Goal: Transaction & Acquisition: Book appointment/travel/reservation

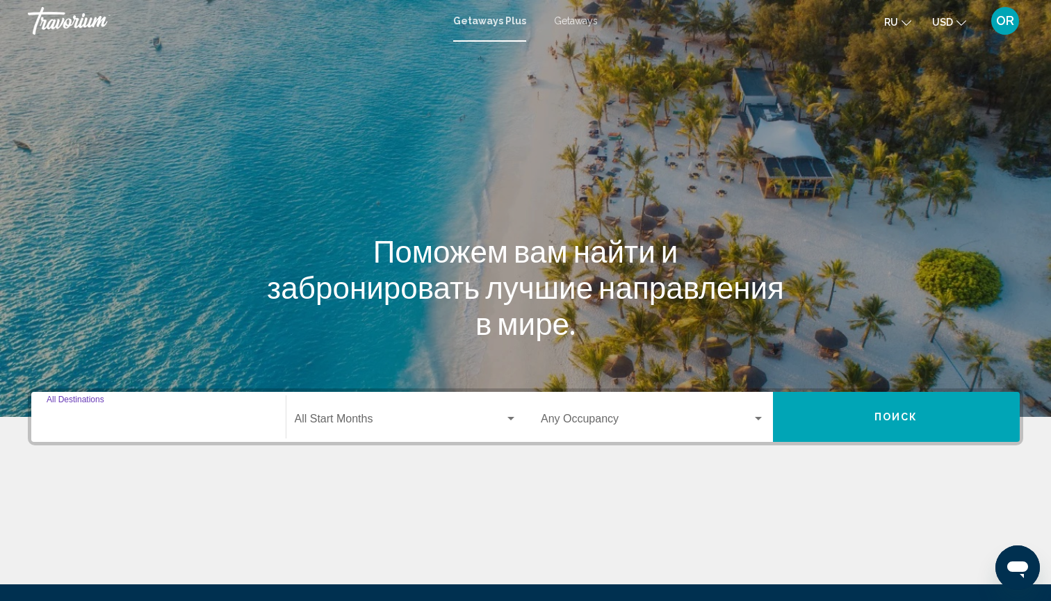
click at [117, 419] on input "Destination All Destinations" at bounding box center [159, 422] width 224 height 13
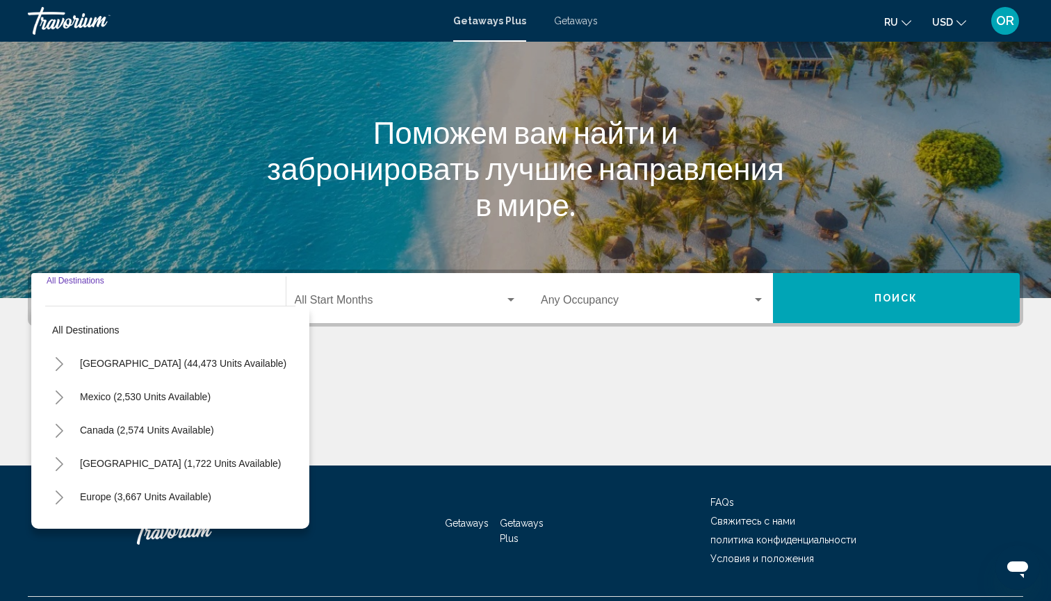
scroll to position [154, 0]
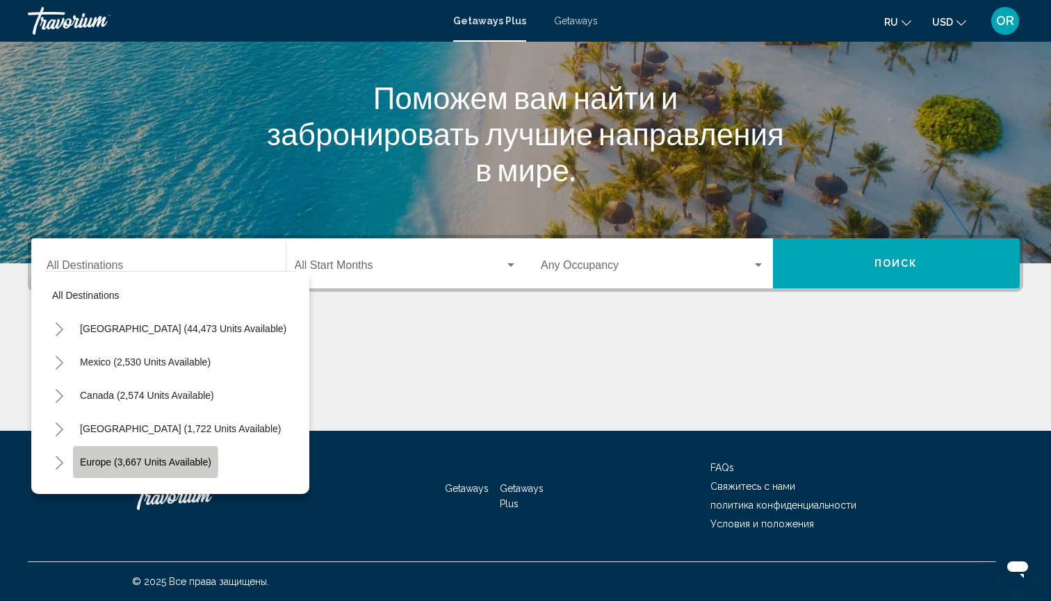
click at [101, 462] on span "Europe (3,667 units available)" at bounding box center [145, 462] width 131 height 11
type input "**********"
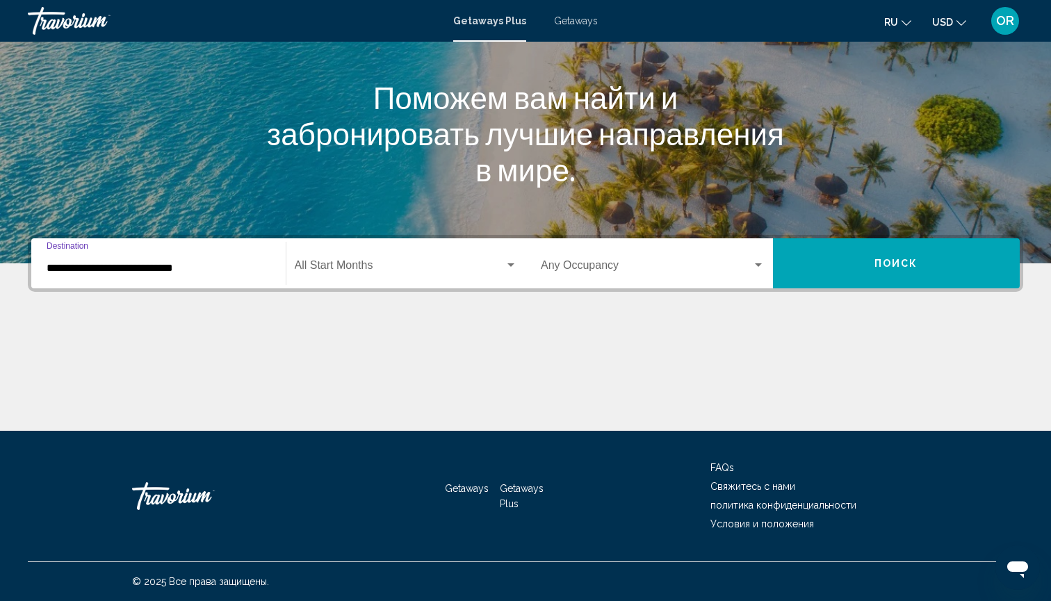
click at [494, 272] on span "Search widget" at bounding box center [400, 268] width 211 height 13
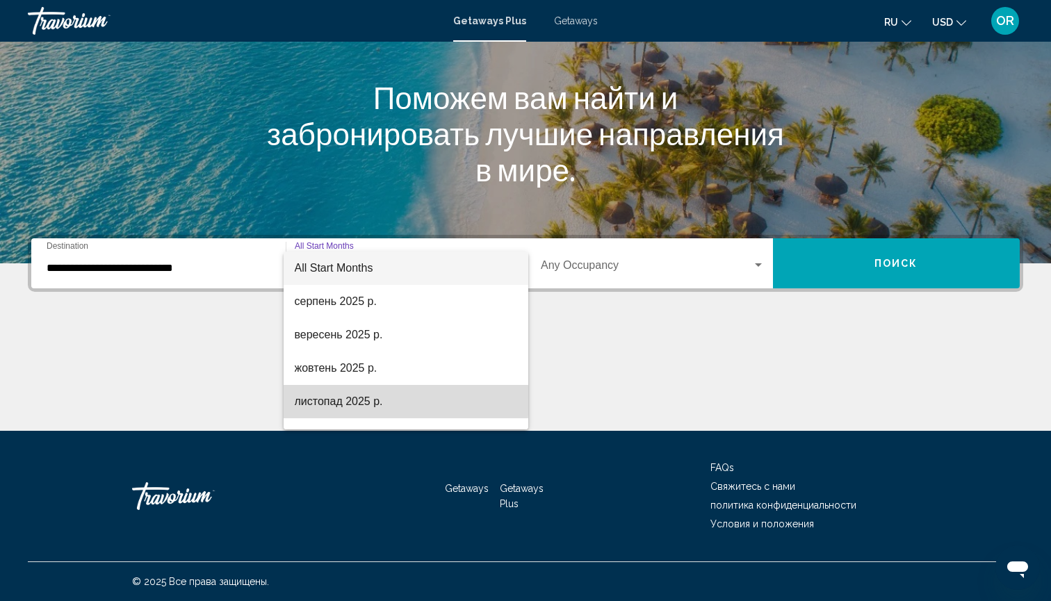
click at [361, 400] on span "листопад 2025 р." at bounding box center [406, 401] width 223 height 33
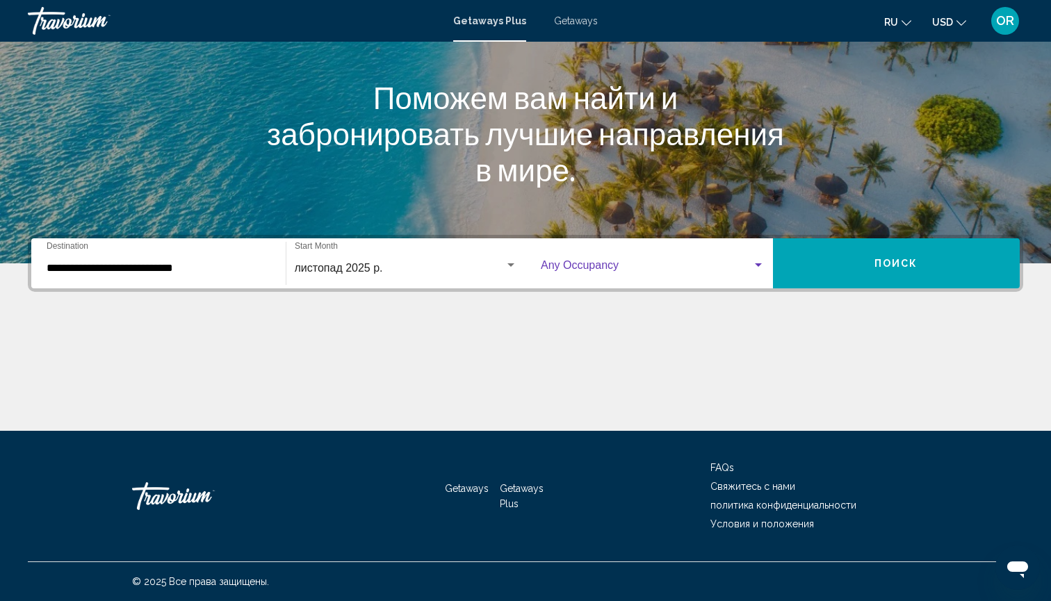
click at [603, 263] on span "Search widget" at bounding box center [646, 268] width 211 height 13
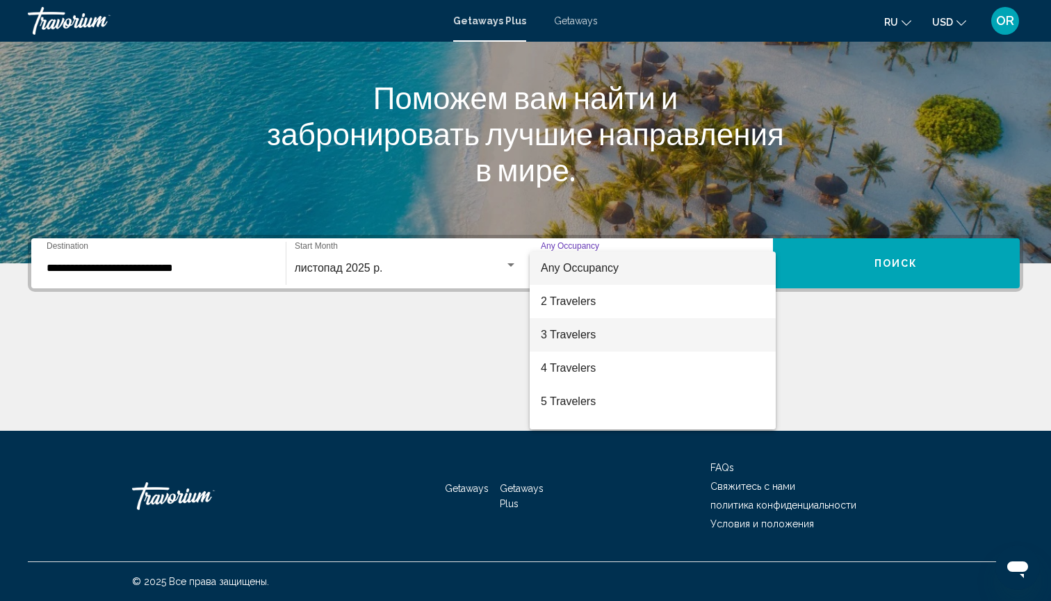
click at [579, 332] on span "3 Travelers" at bounding box center [653, 334] width 224 height 33
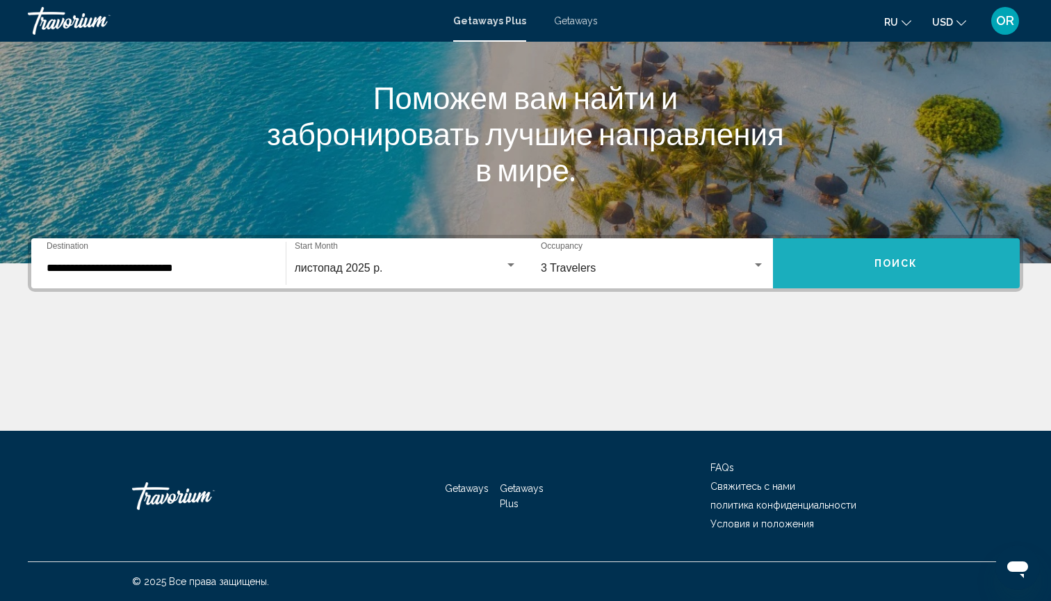
click at [843, 265] on button "Поиск" at bounding box center [896, 263] width 247 height 50
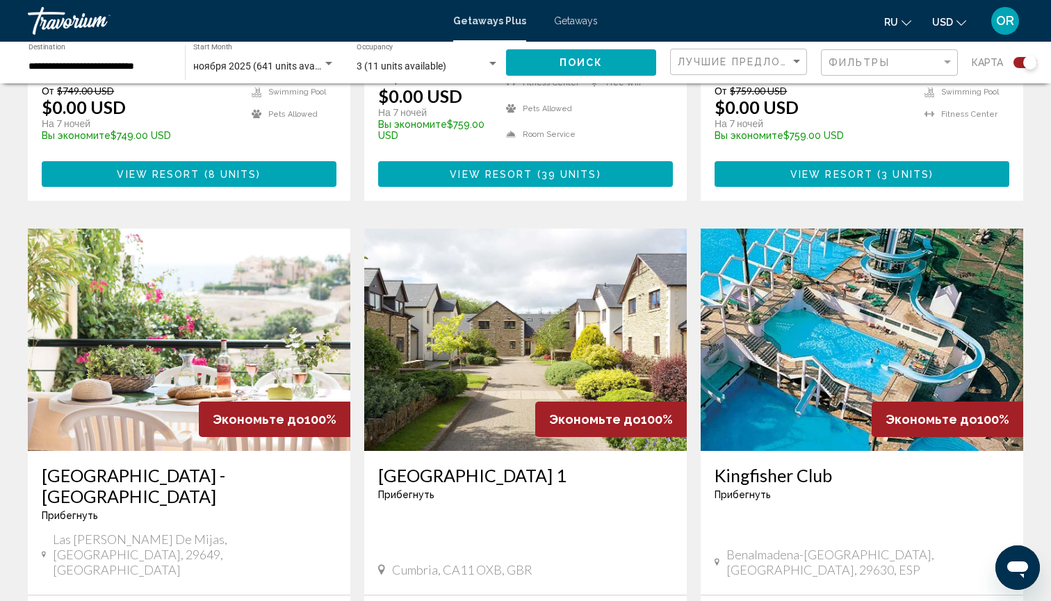
scroll to position [1929, 0]
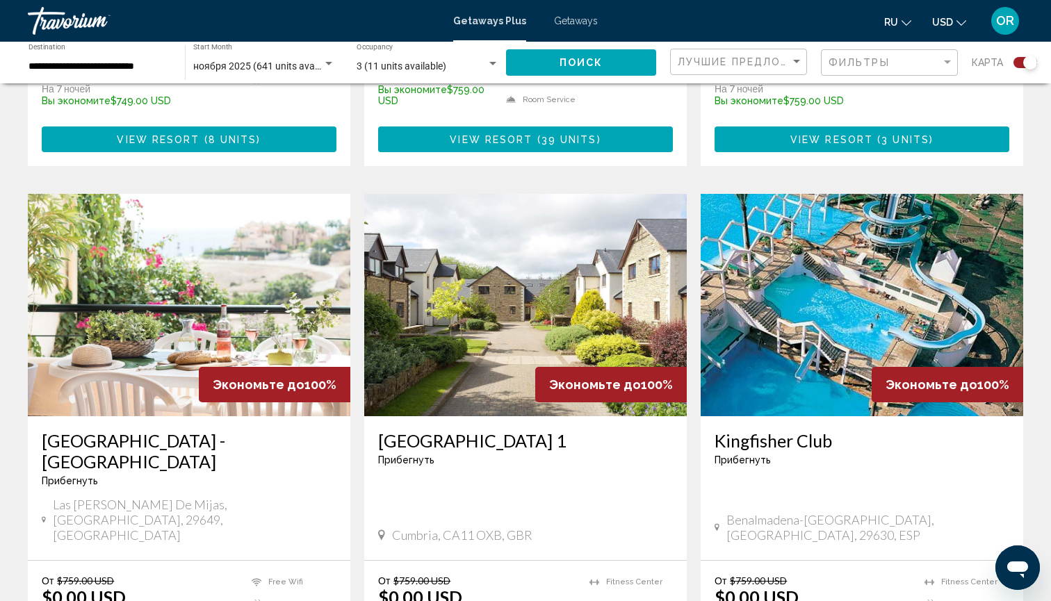
click at [805, 249] on img "Main content" at bounding box center [862, 305] width 322 height 222
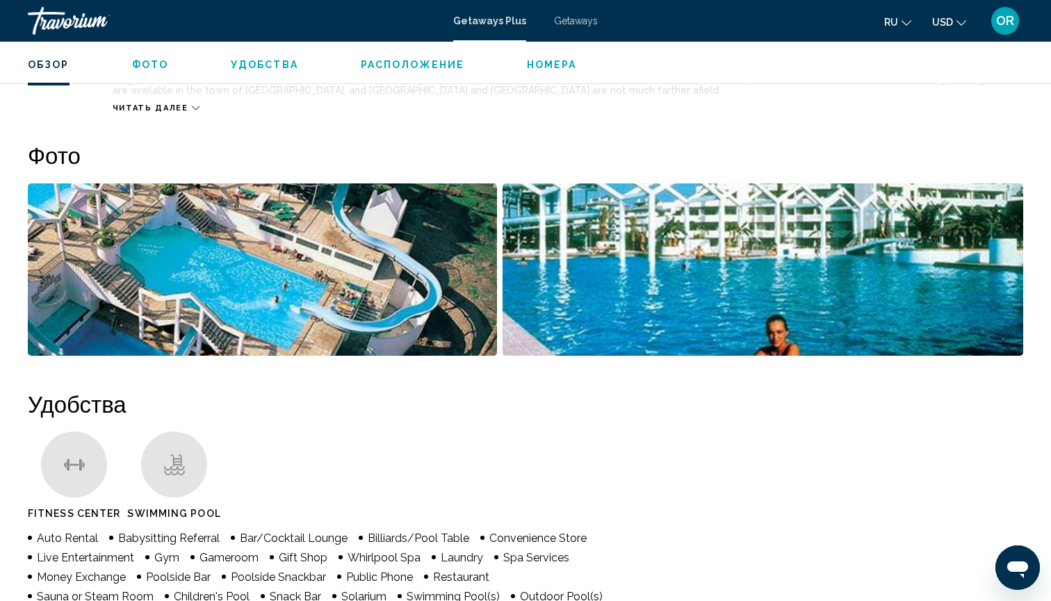
scroll to position [552, 0]
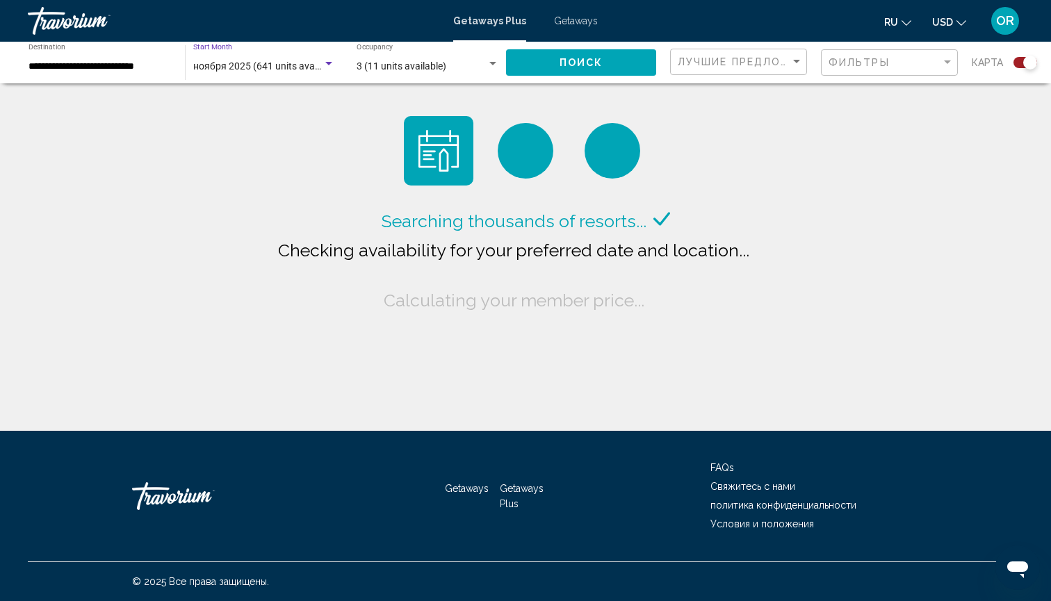
click at [277, 65] on span "ноября 2025 (641 units available)" at bounding box center [266, 65] width 147 height 11
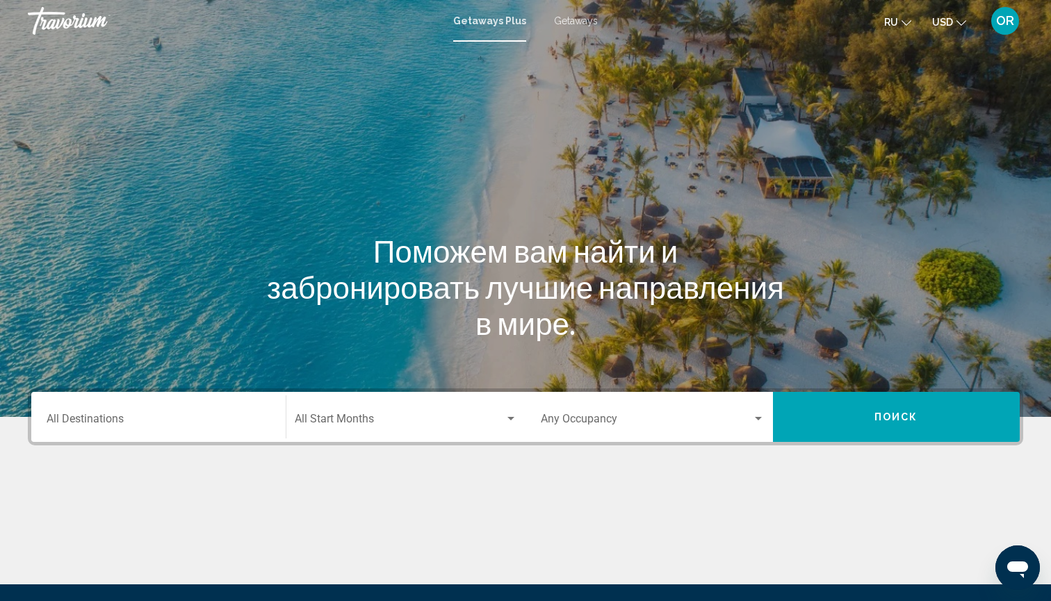
click at [156, 431] on div "Destination All Destinations" at bounding box center [159, 417] width 224 height 44
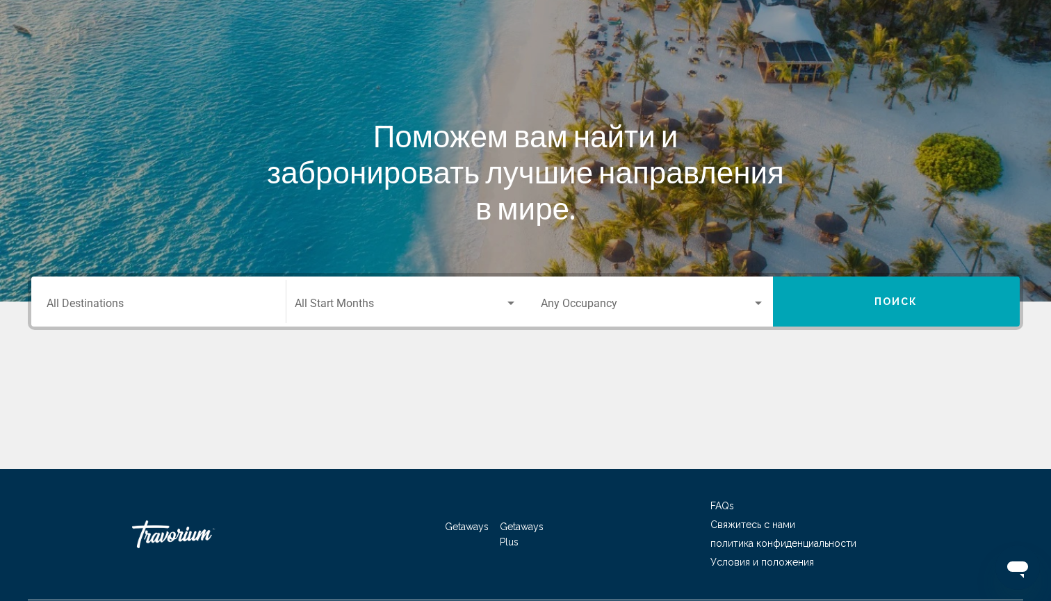
scroll to position [154, 0]
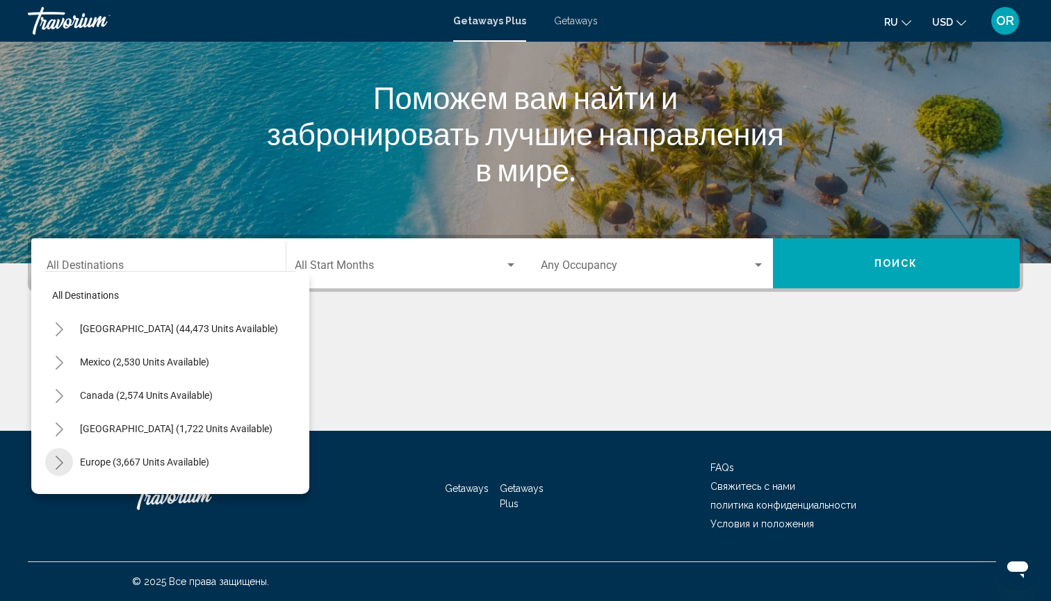
click at [58, 464] on icon "Toggle Europe (3,667 units available)" at bounding box center [59, 463] width 10 height 14
click at [154, 462] on span "Europe (3,667 units available)" at bounding box center [144, 462] width 129 height 11
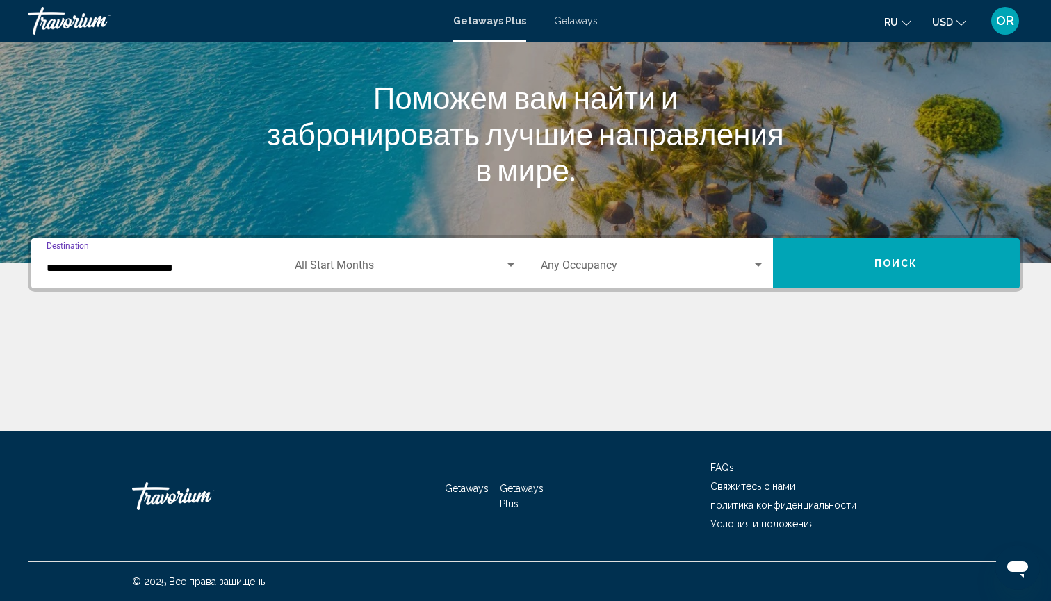
click at [183, 272] on input "**********" at bounding box center [159, 268] width 224 height 13
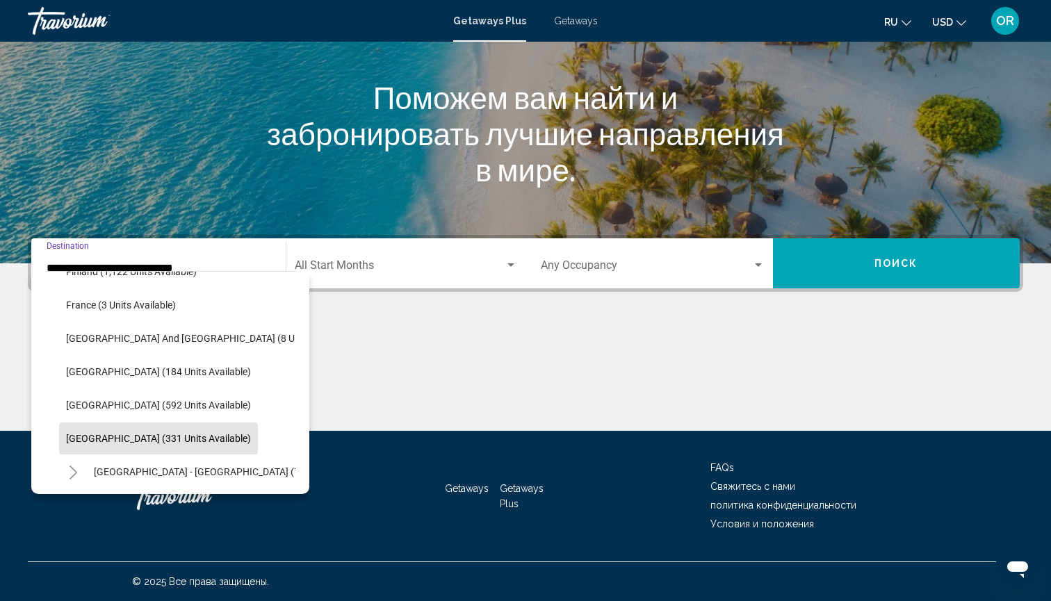
scroll to position [401, 0]
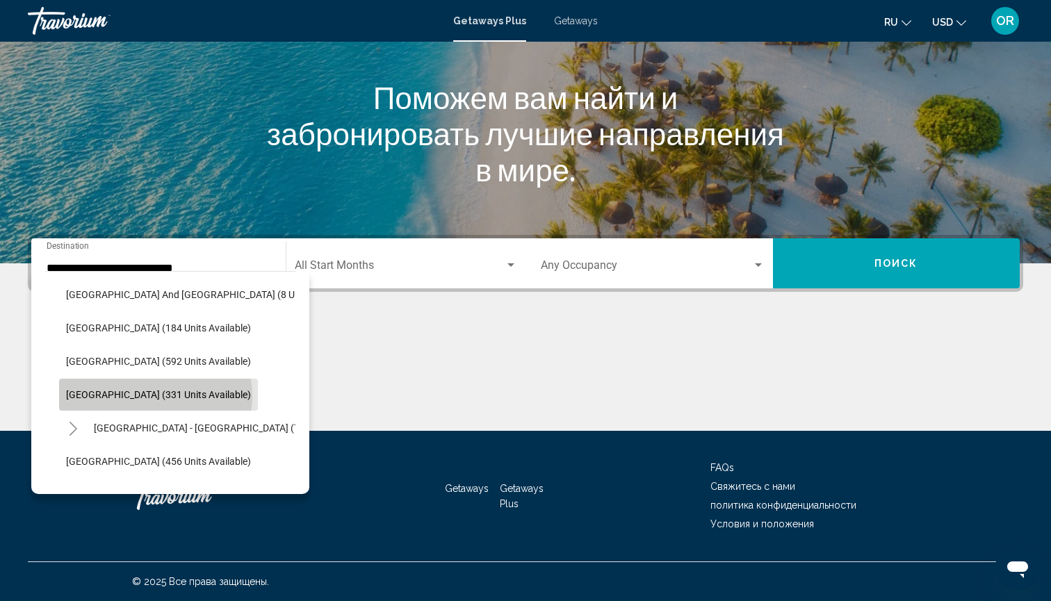
click at [155, 396] on span "[GEOGRAPHIC_DATA] (331 units available)" at bounding box center [158, 394] width 185 height 11
type input "**********"
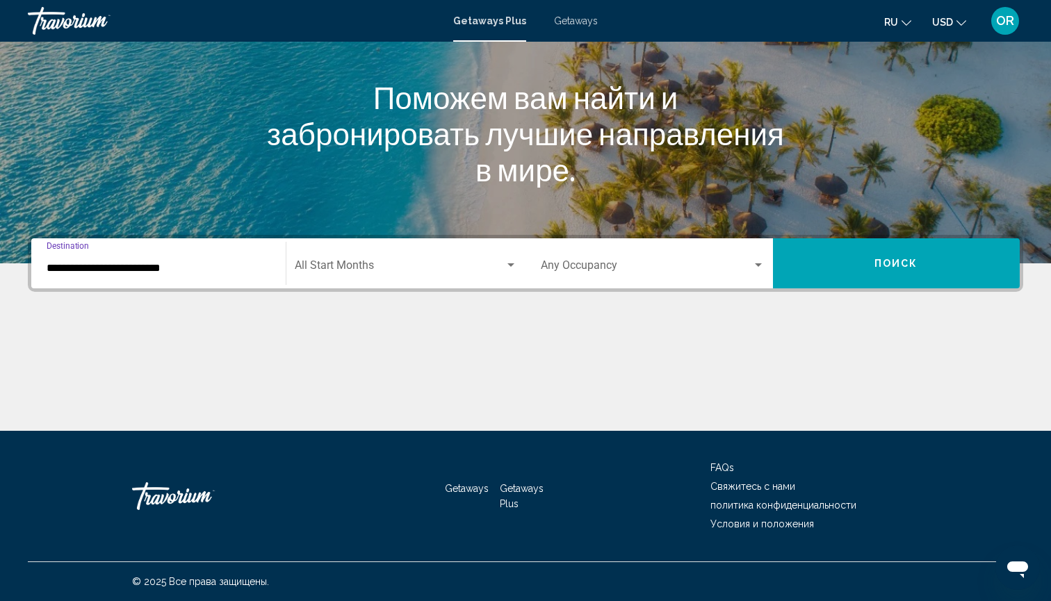
click at [398, 265] on span "Search widget" at bounding box center [400, 268] width 211 height 13
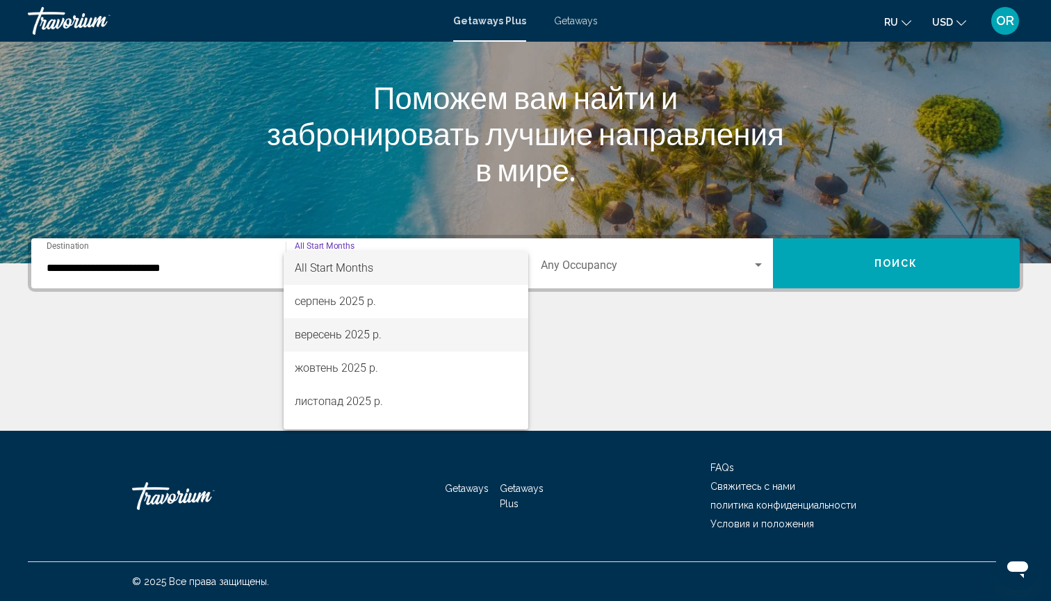
click at [373, 334] on span "вересень 2025 р." at bounding box center [406, 334] width 223 height 33
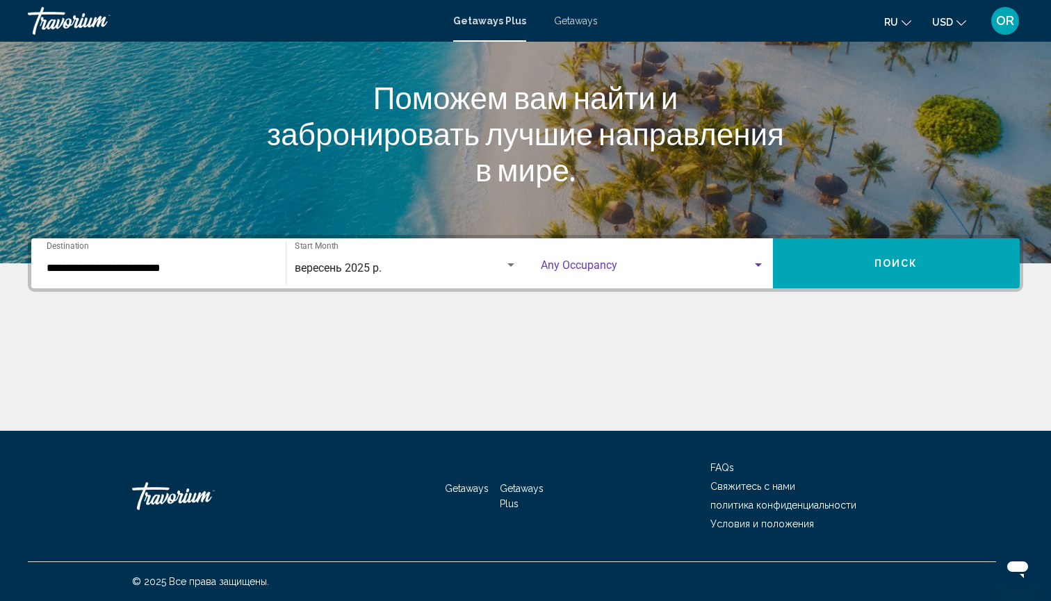
click at [567, 273] on span "Search widget" at bounding box center [646, 268] width 211 height 13
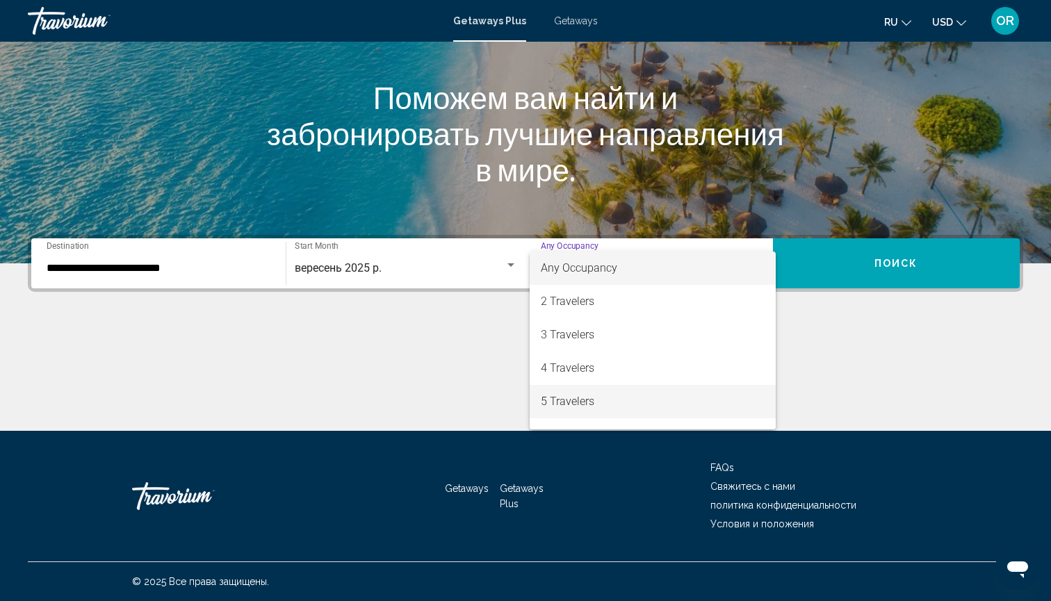
click at [571, 403] on span "5 Travelers" at bounding box center [653, 401] width 224 height 33
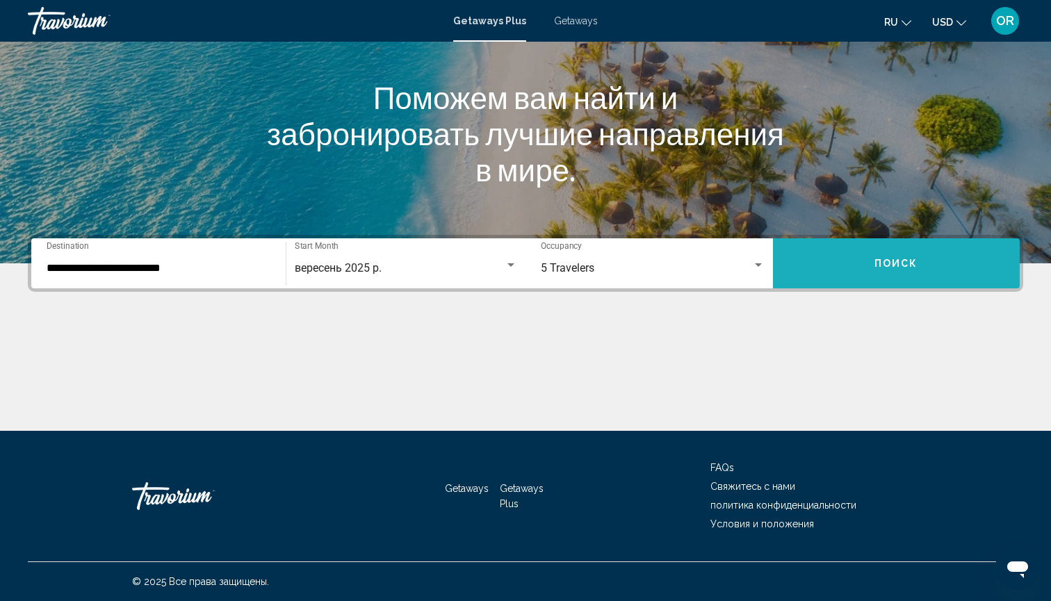
click at [865, 267] on button "Поиск" at bounding box center [896, 263] width 247 height 50
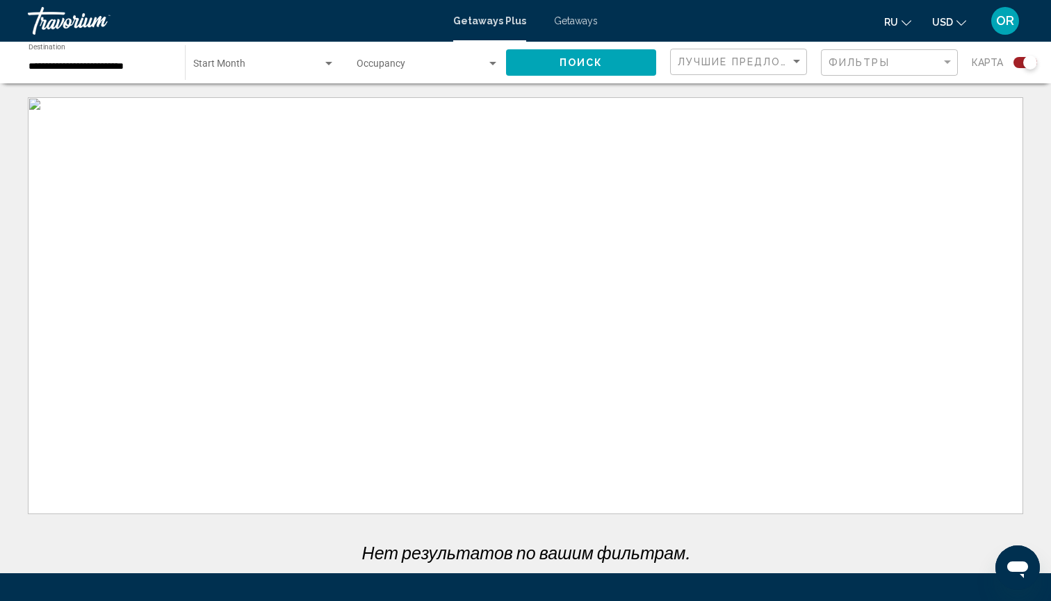
click at [580, 30] on div "Getaways Plus Getaways ru English Español Français Italiano Português русский U…" at bounding box center [525, 20] width 1051 height 29
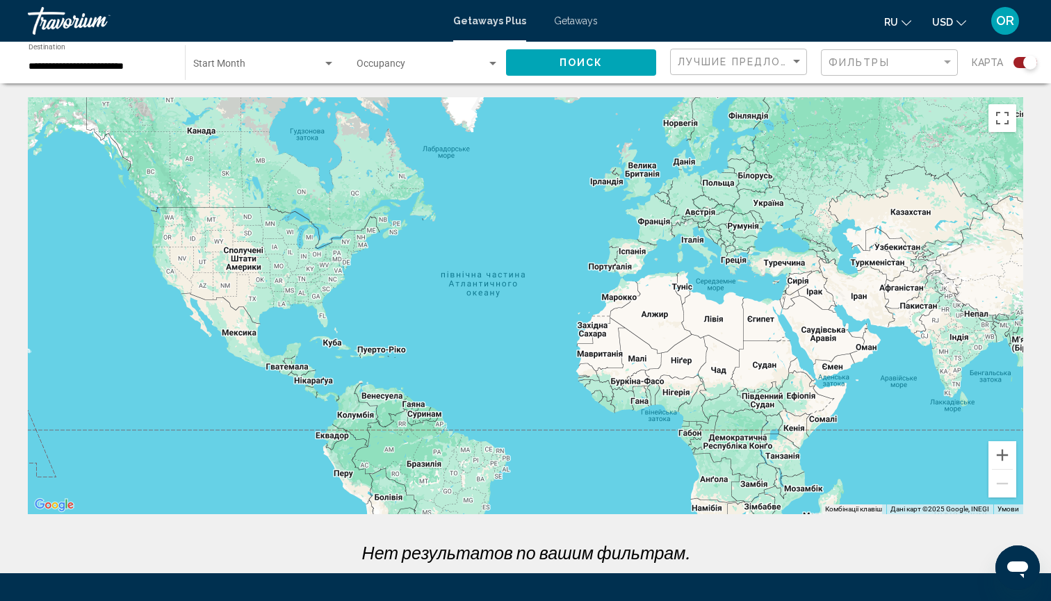
click at [580, 26] on div "Getaways" at bounding box center [576, 20] width 44 height 11
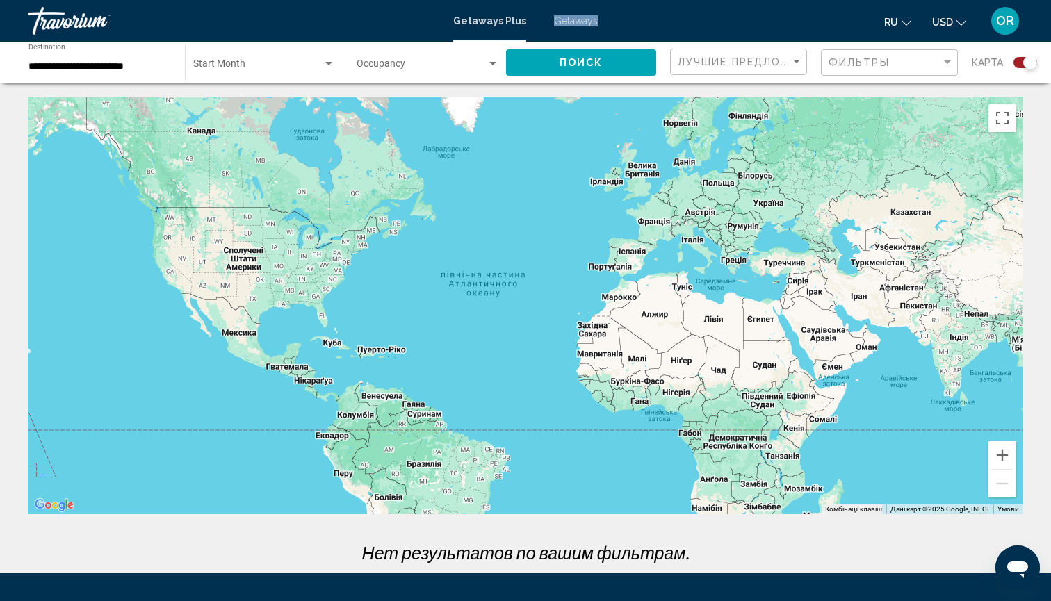
click at [580, 26] on div "Getaways" at bounding box center [576, 20] width 44 height 11
click at [630, 24] on div "ru English Español Français Italiano Português русский USD USD ($) MXN (Mex$) C…" at bounding box center [817, 20] width 411 height 29
drag, startPoint x: 500, startPoint y: 45, endPoint x: 565, endPoint y: 41, distance: 65.5
click at [565, 41] on div "**********" at bounding box center [525, 300] width 1051 height 601
click at [581, 26] on span "Getaways" at bounding box center [576, 20] width 44 height 11
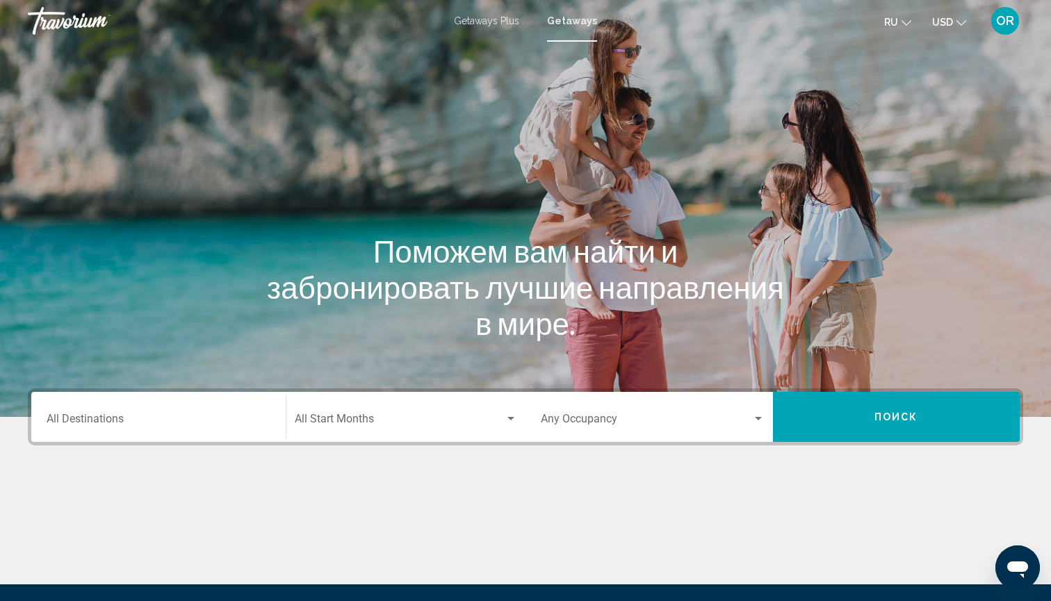
click at [53, 429] on div "Destination All Destinations" at bounding box center [159, 417] width 224 height 44
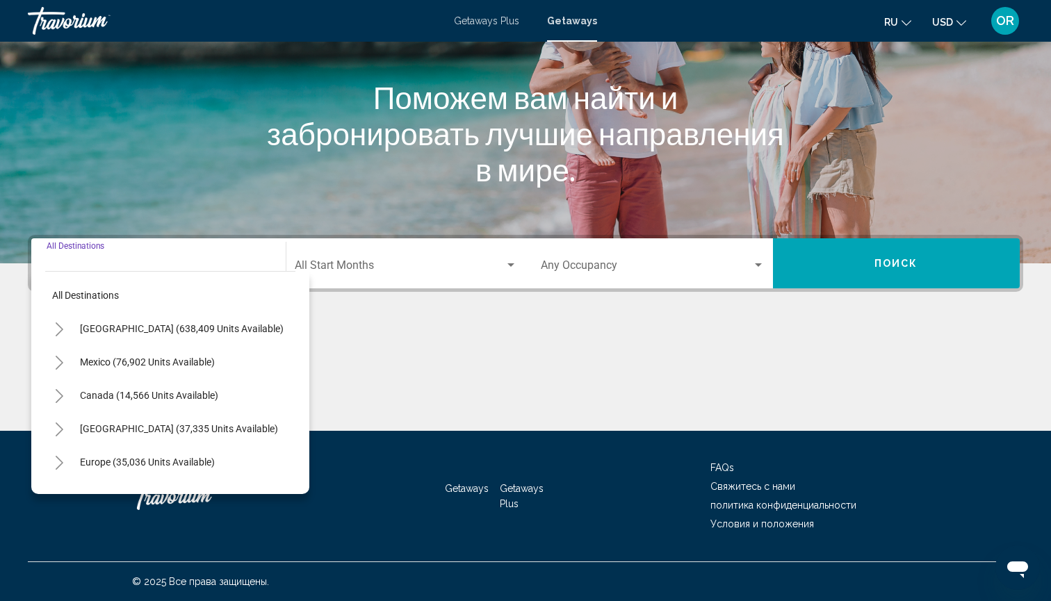
click at [110, 464] on span "Europe (35,036 units available)" at bounding box center [147, 462] width 135 height 11
type input "**********"
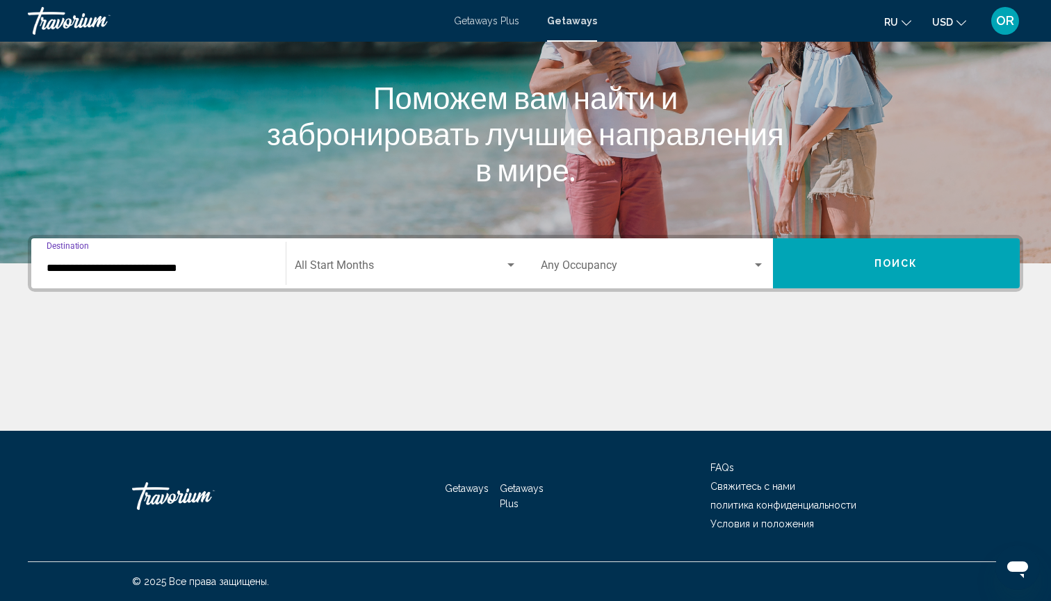
click at [372, 272] on span "Search widget" at bounding box center [400, 268] width 211 height 13
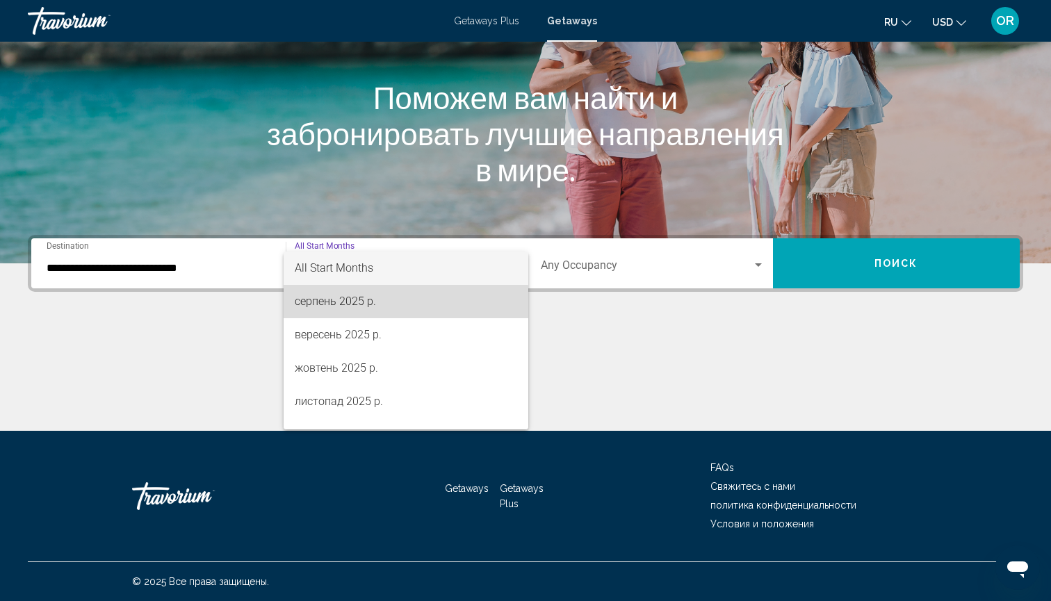
click at [340, 303] on span "серпень 2025 р." at bounding box center [406, 301] width 223 height 33
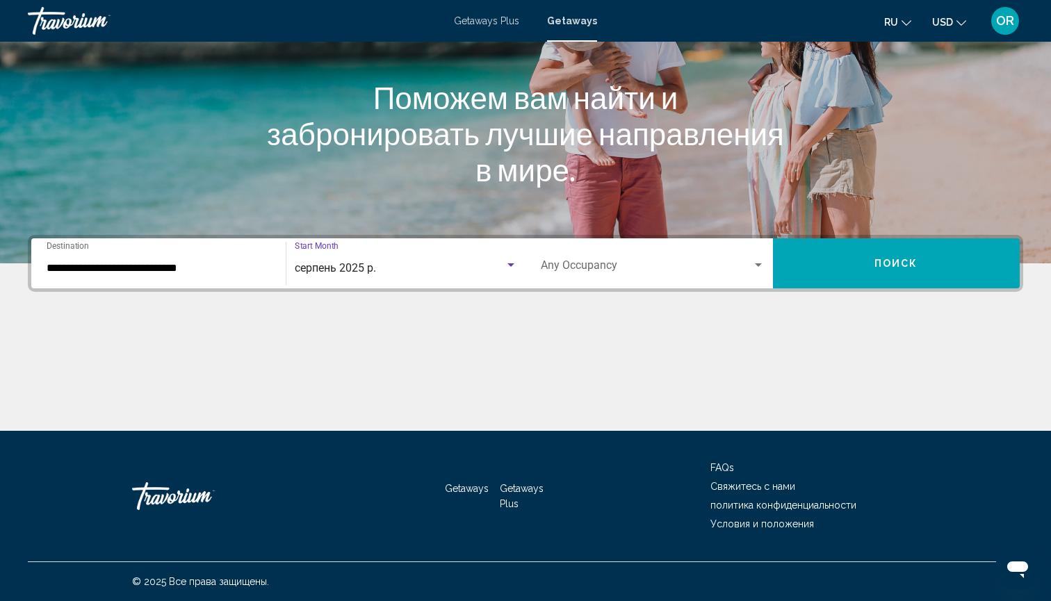
click at [555, 263] on span "Search widget" at bounding box center [646, 268] width 211 height 13
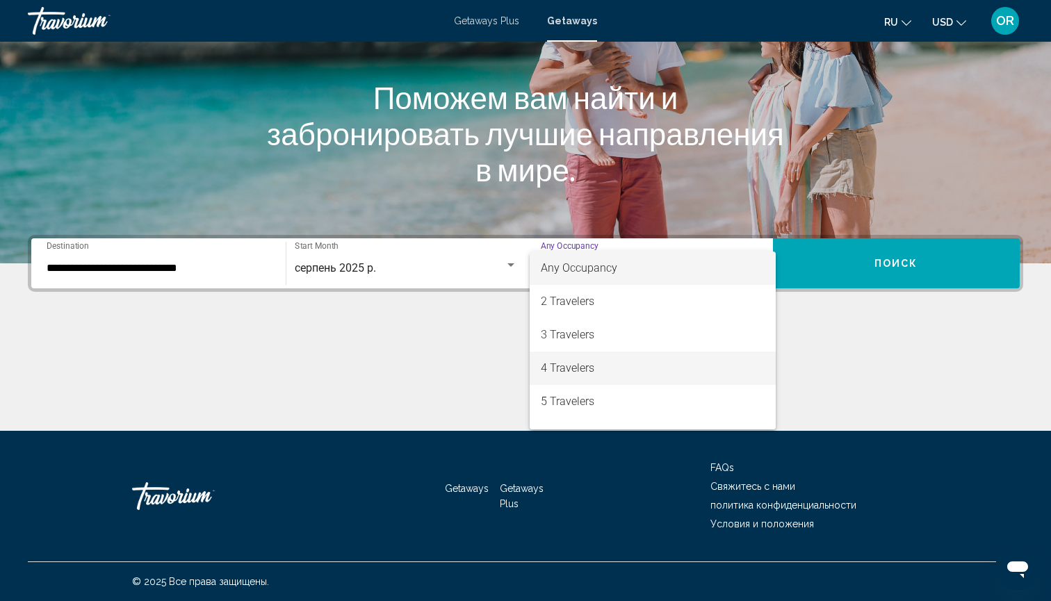
click at [563, 368] on span "4 Travelers" at bounding box center [653, 368] width 224 height 33
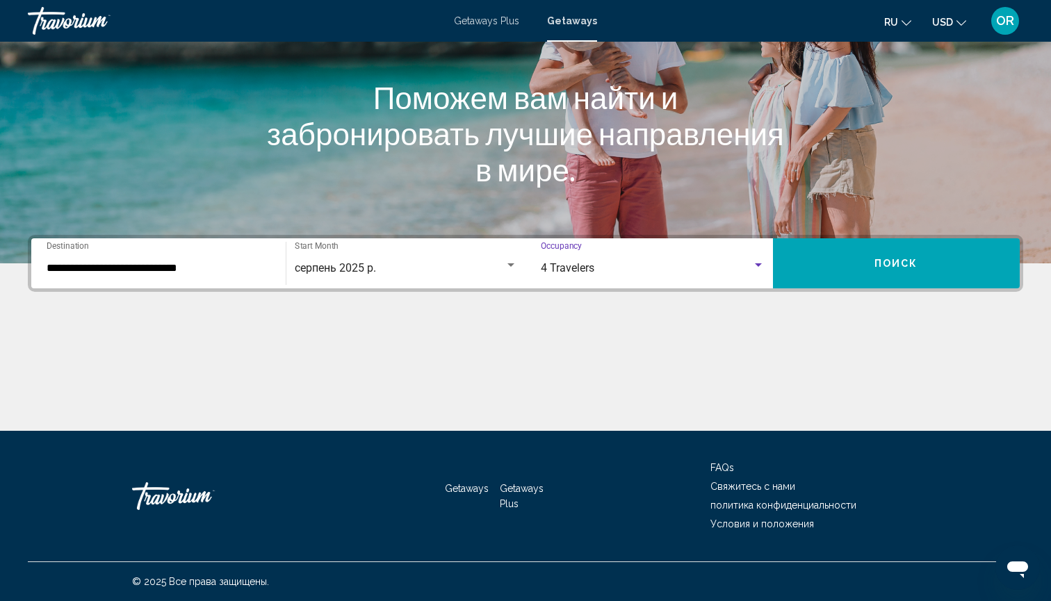
click at [826, 260] on button "Поиск" at bounding box center [896, 263] width 247 height 50
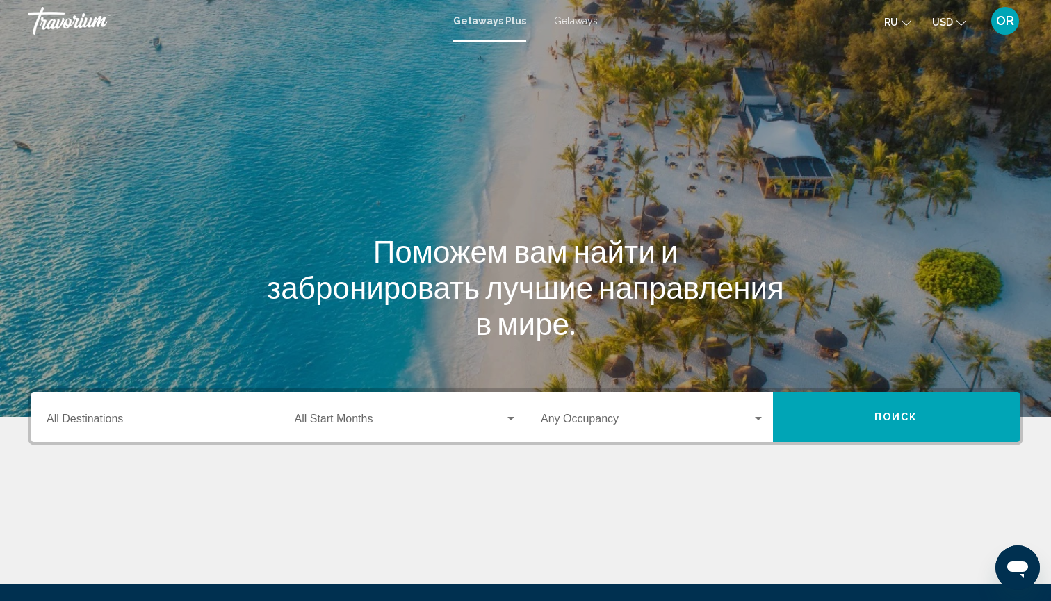
click at [147, 418] on input "Destination All Destinations" at bounding box center [159, 422] width 224 height 13
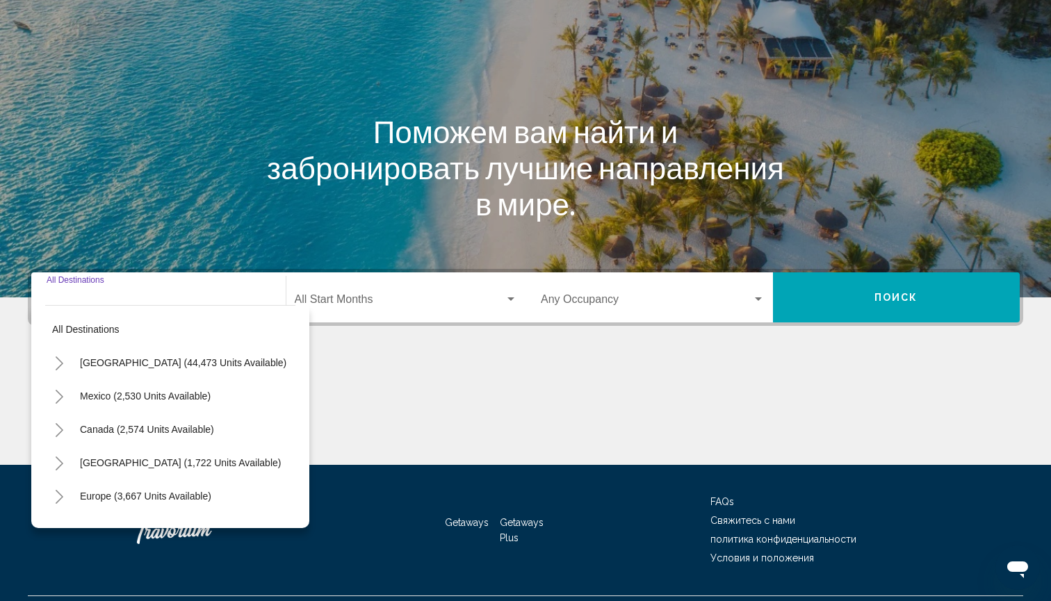
scroll to position [154, 0]
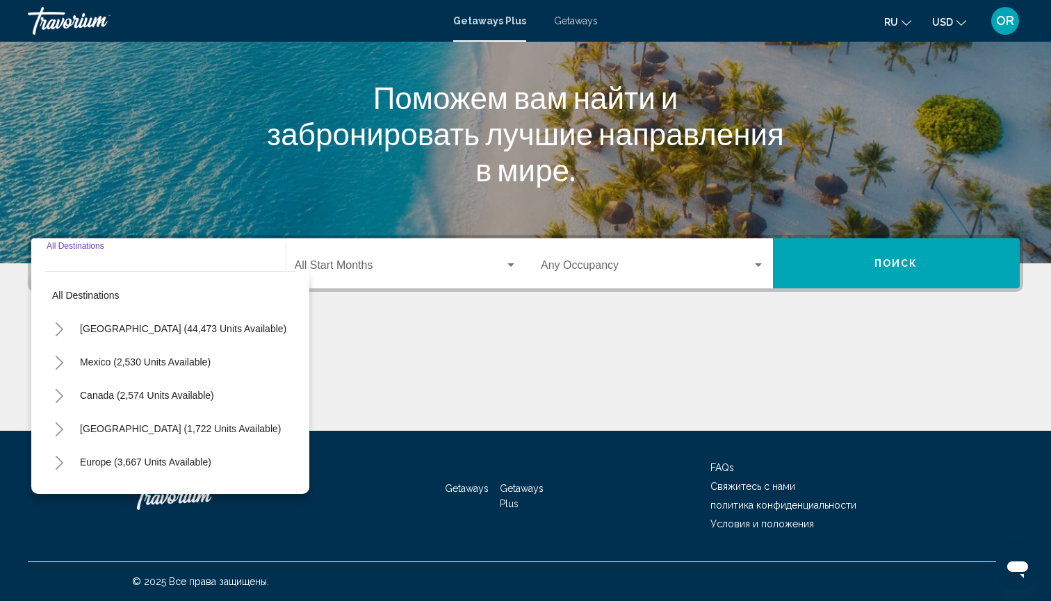
click at [62, 464] on icon "Toggle Europe (3,667 units available)" at bounding box center [60, 463] width 8 height 14
click at [92, 461] on span "Europe (3,667 units available)" at bounding box center [145, 462] width 131 height 11
type input "**********"
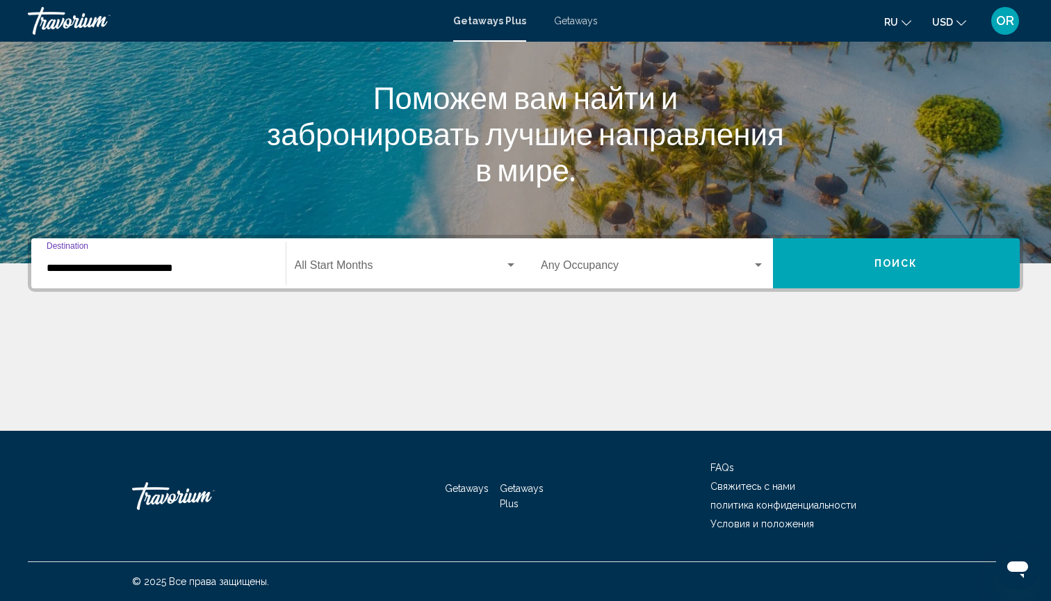
click at [338, 275] on div "Start Month All Start Months" at bounding box center [406, 264] width 223 height 44
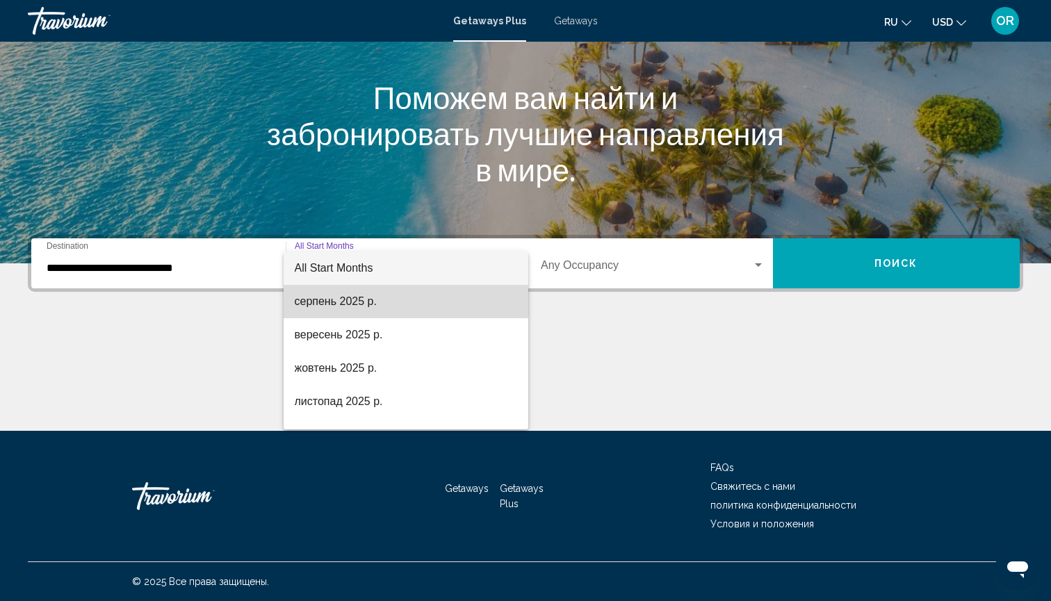
click at [333, 299] on span "серпень 2025 р." at bounding box center [406, 301] width 223 height 33
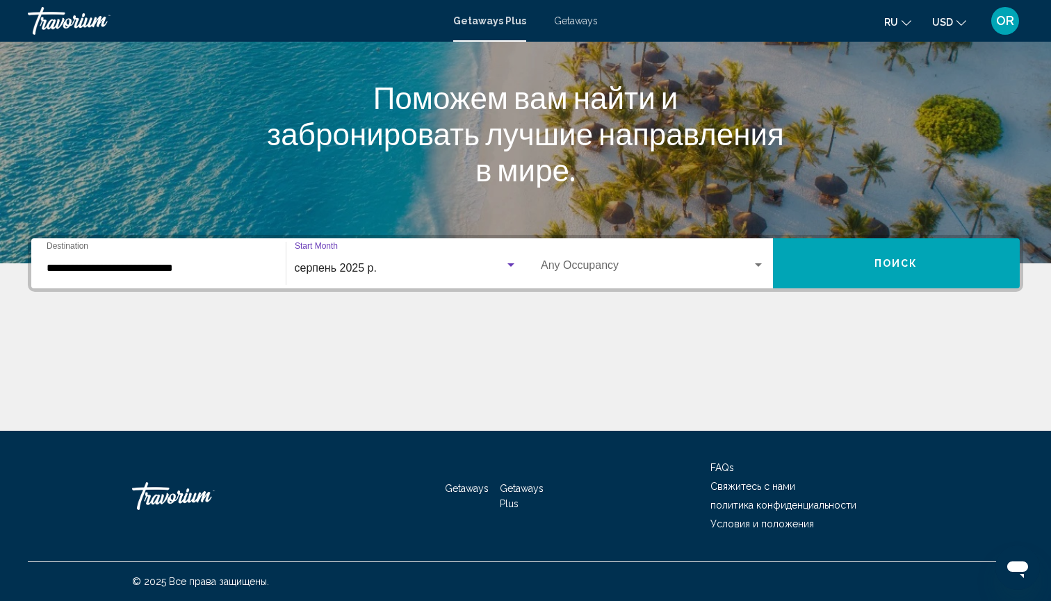
click at [563, 265] on span "Search widget" at bounding box center [646, 268] width 211 height 13
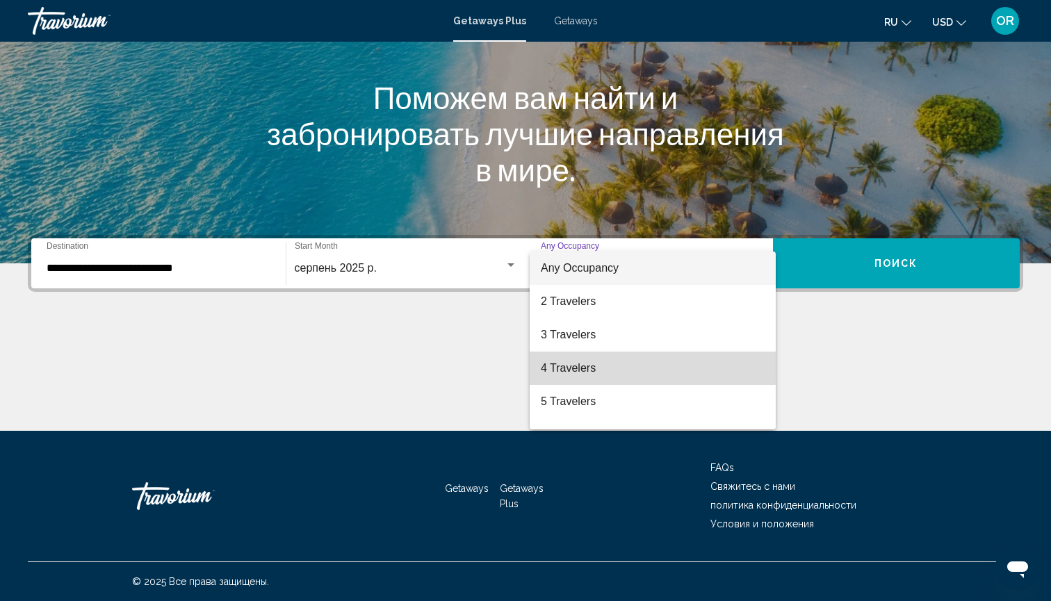
click at [563, 365] on span "4 Travelers" at bounding box center [653, 368] width 224 height 33
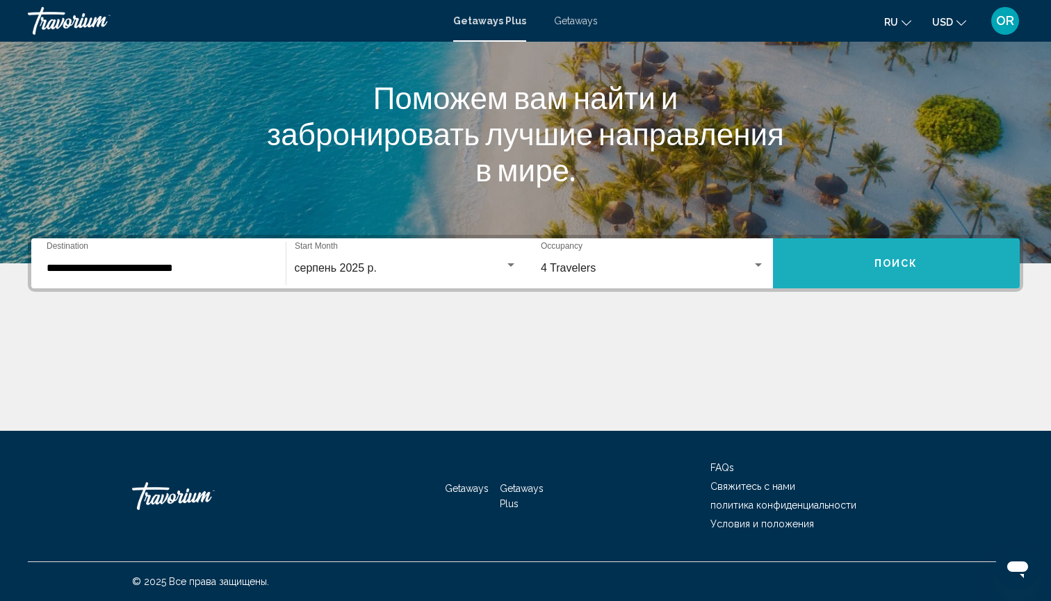
click at [871, 261] on button "Поиск" at bounding box center [896, 263] width 247 height 50
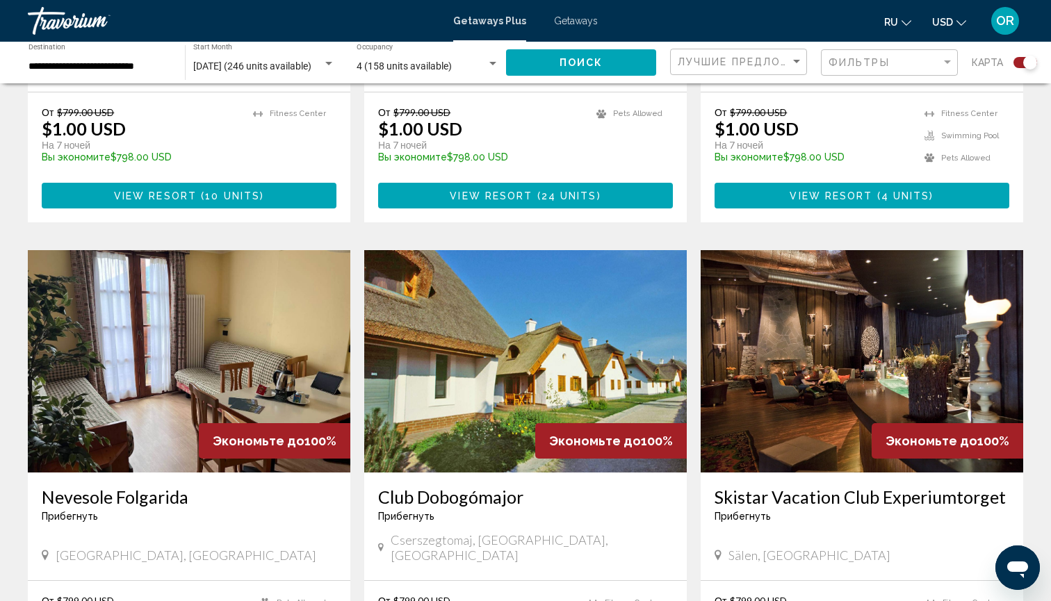
scroll to position [770, 0]
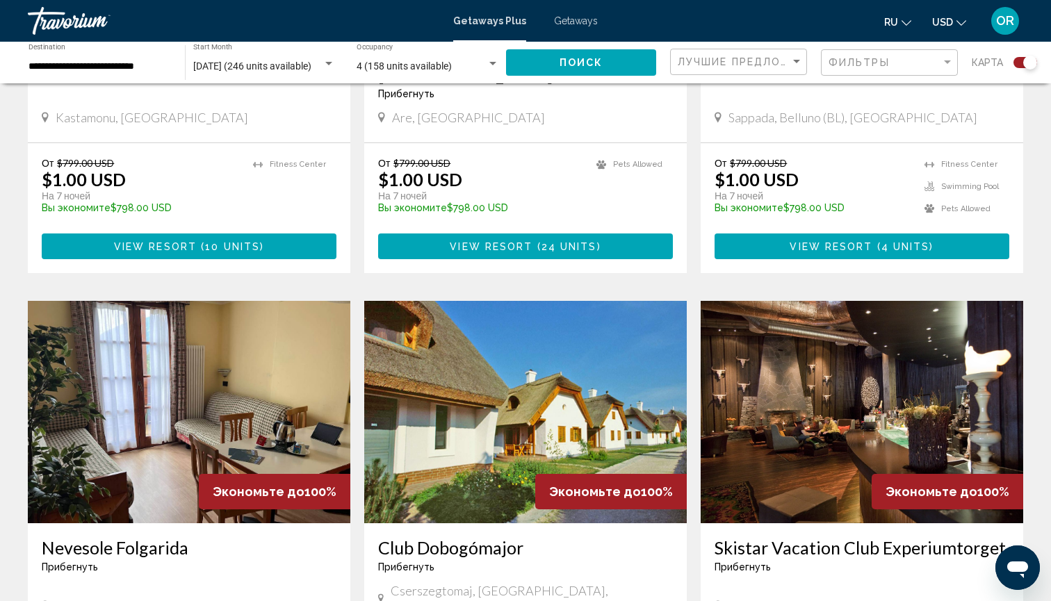
click at [184, 374] on img "Main content" at bounding box center [189, 412] width 322 height 222
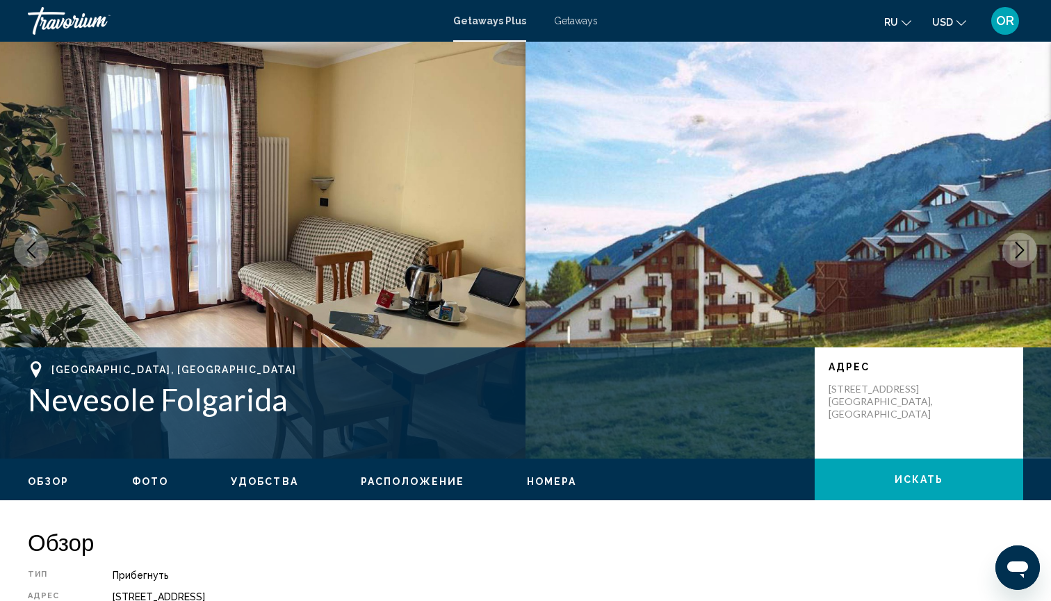
click at [338, 252] on img "Main content" at bounding box center [262, 250] width 525 height 417
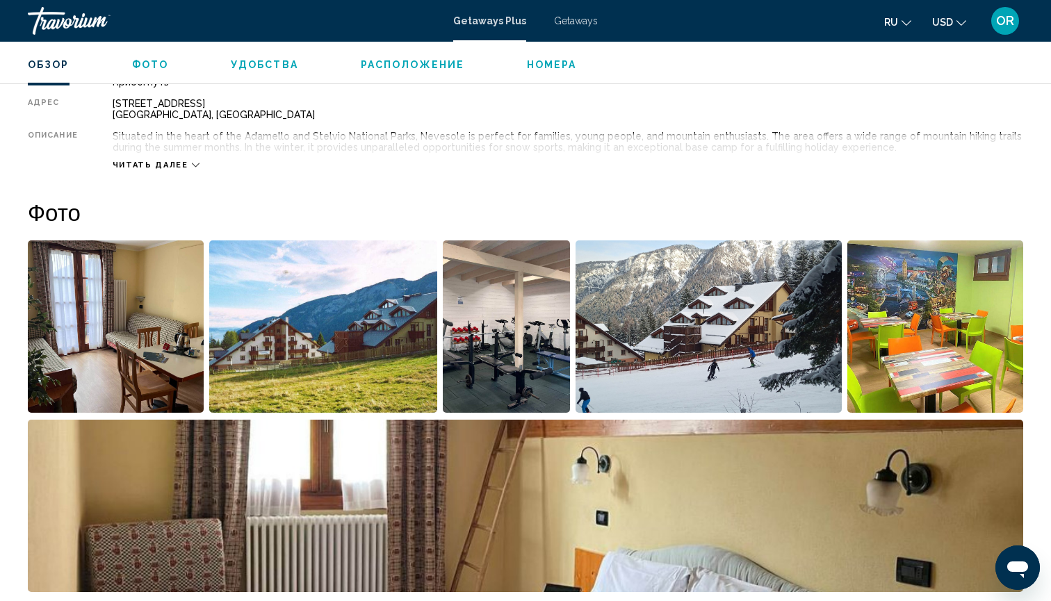
scroll to position [578, 0]
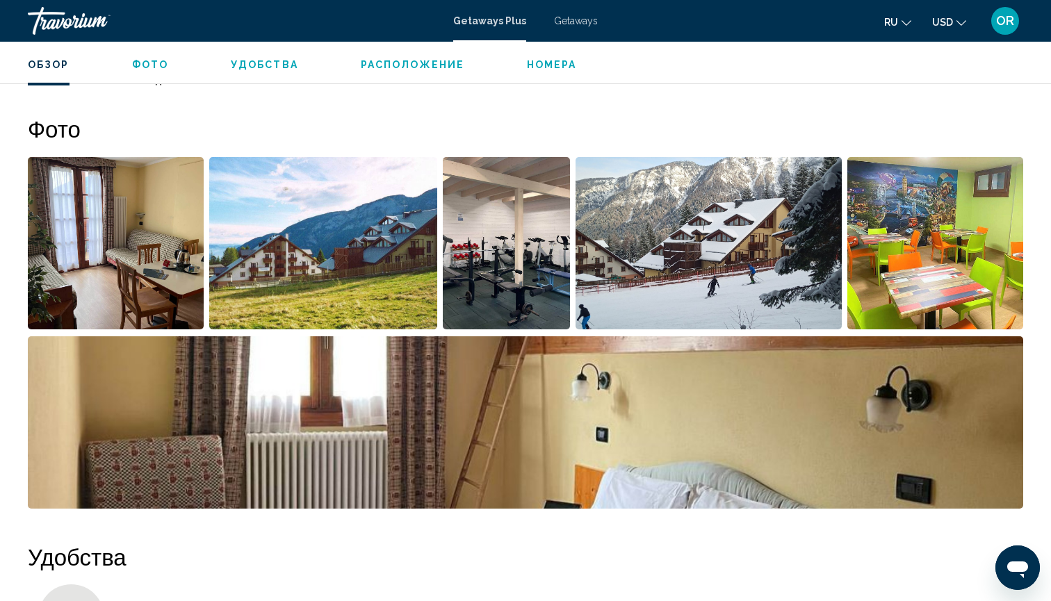
click at [136, 235] on img "Open full-screen image slider" at bounding box center [116, 243] width 176 height 172
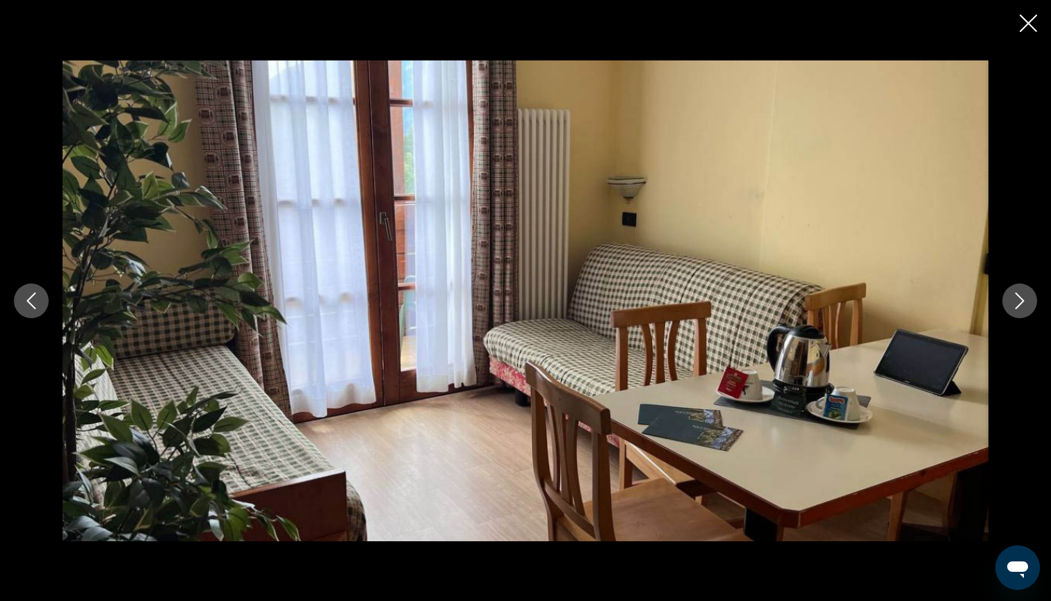
click at [1017, 298] on icon "Next image" at bounding box center [1019, 301] width 17 height 17
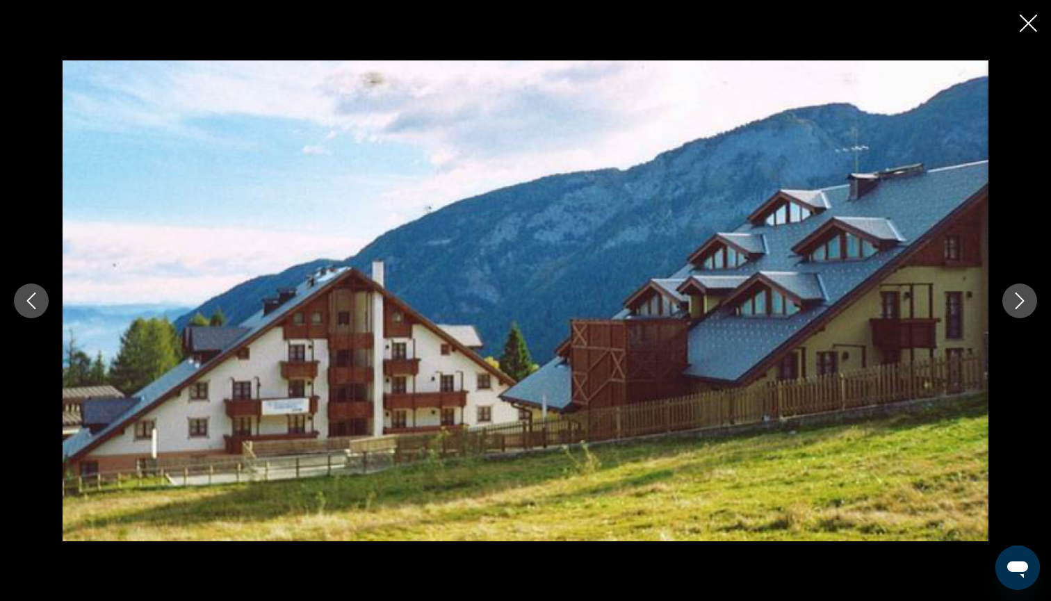
click at [1017, 298] on icon "Next image" at bounding box center [1019, 301] width 17 height 17
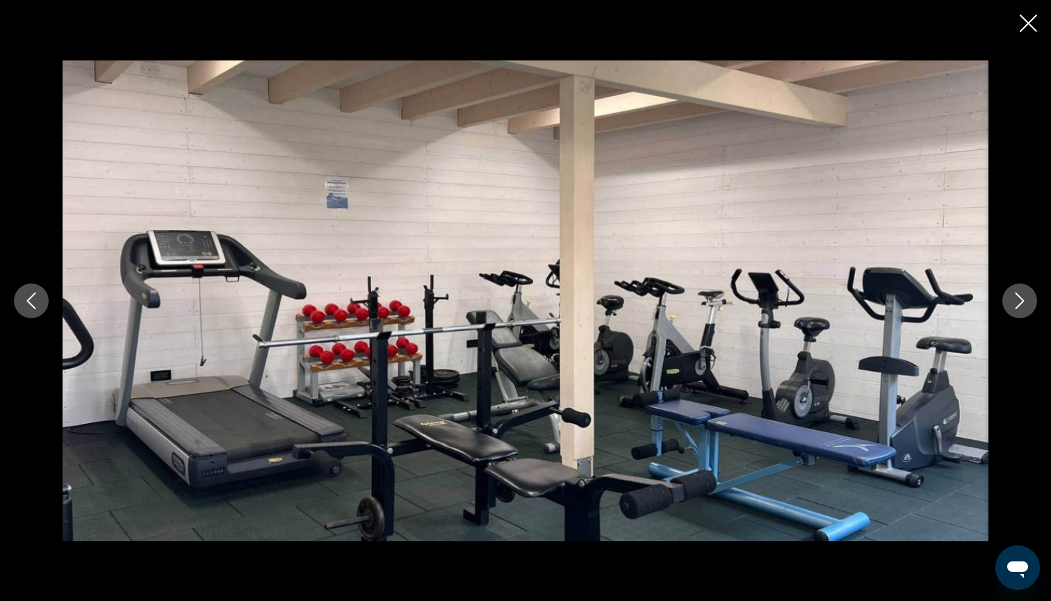
click at [1017, 298] on icon "Next image" at bounding box center [1019, 301] width 17 height 17
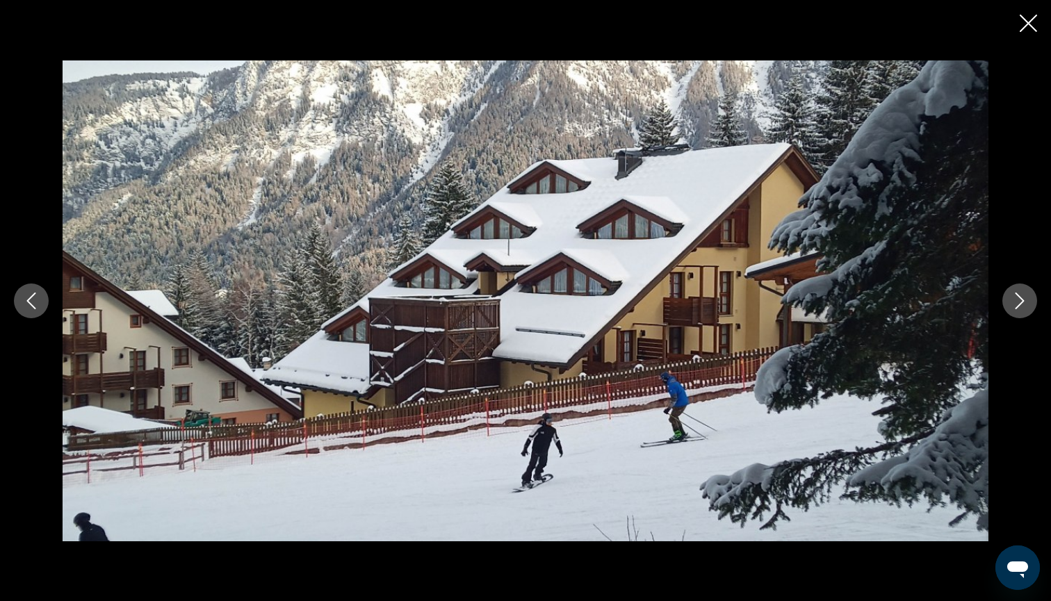
click at [1017, 298] on icon "Next image" at bounding box center [1019, 301] width 17 height 17
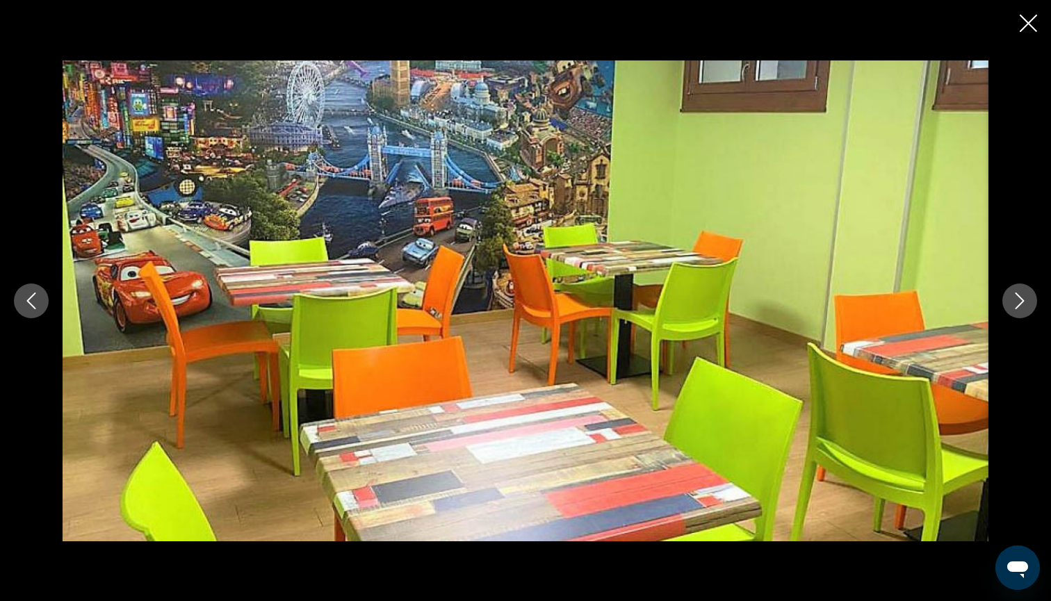
click at [1017, 298] on icon "Next image" at bounding box center [1019, 301] width 17 height 17
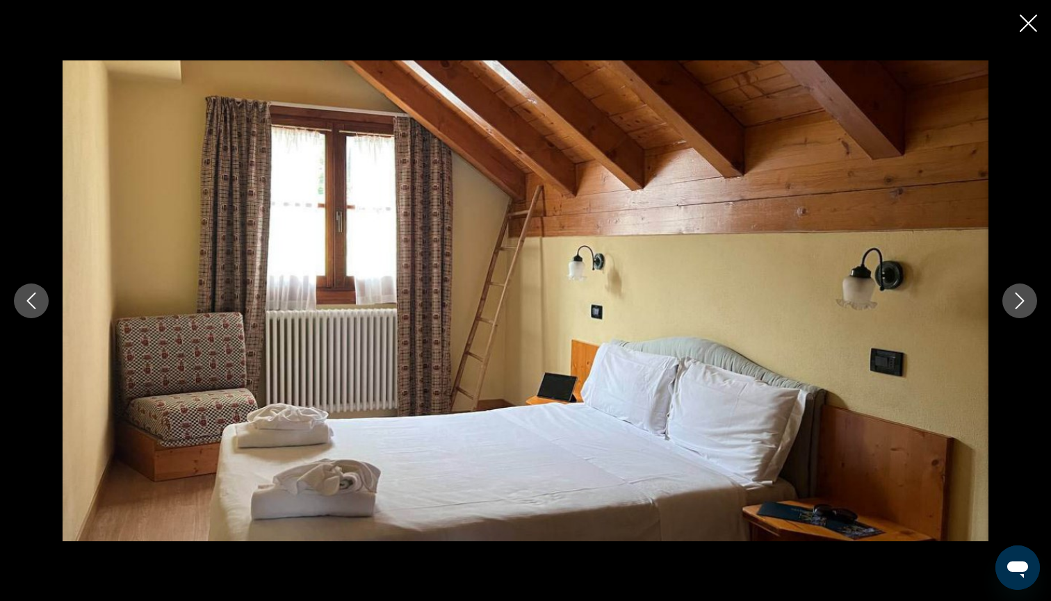
click at [1017, 298] on icon "Next image" at bounding box center [1019, 301] width 17 height 17
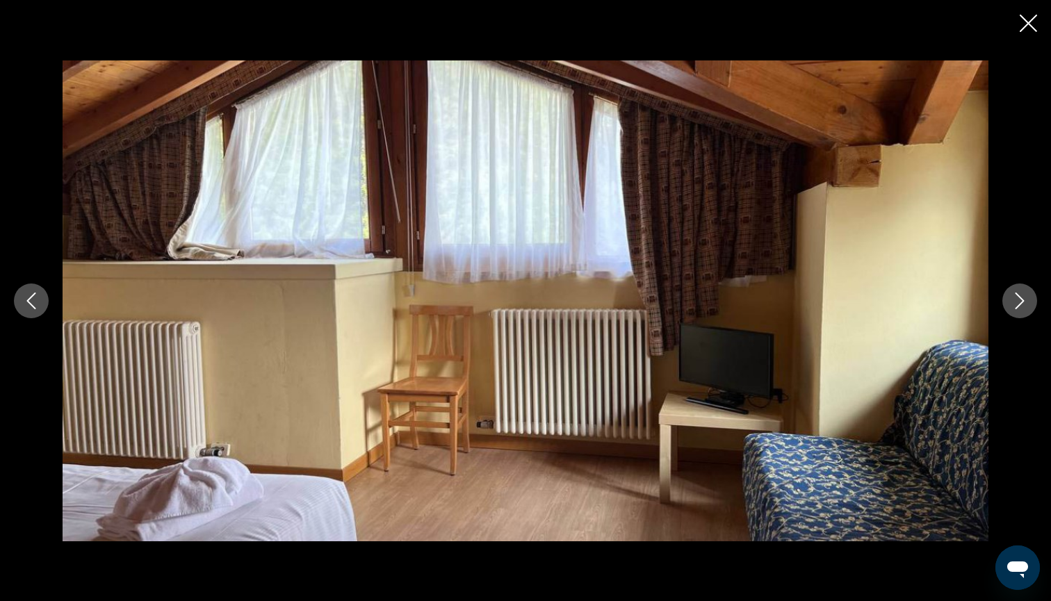
click at [1017, 298] on icon "Next image" at bounding box center [1019, 301] width 17 height 17
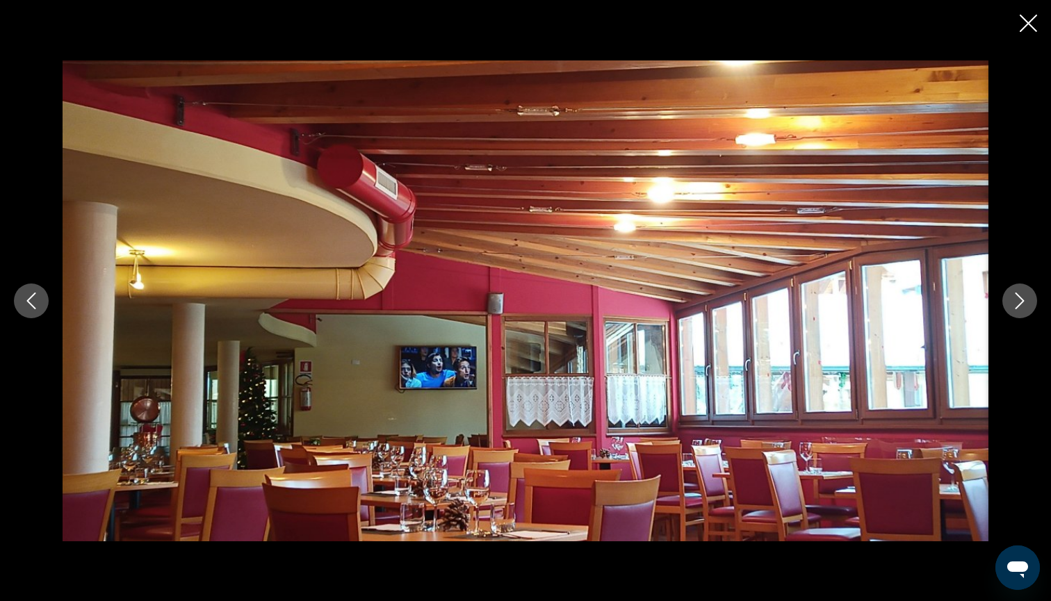
click at [1017, 298] on icon "Next image" at bounding box center [1019, 301] width 17 height 17
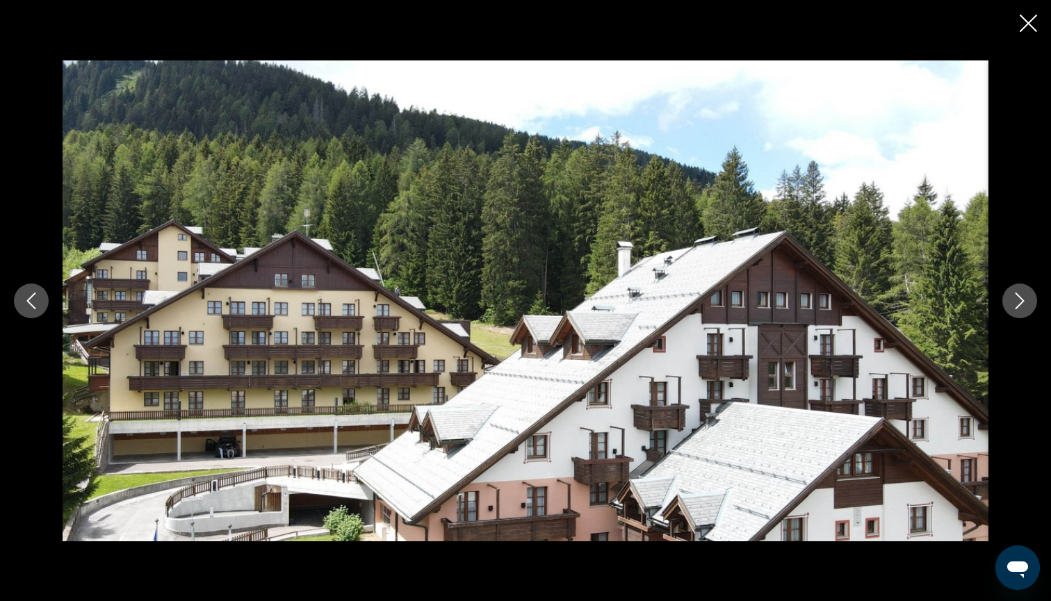
click at [1017, 298] on icon "Next image" at bounding box center [1019, 301] width 17 height 17
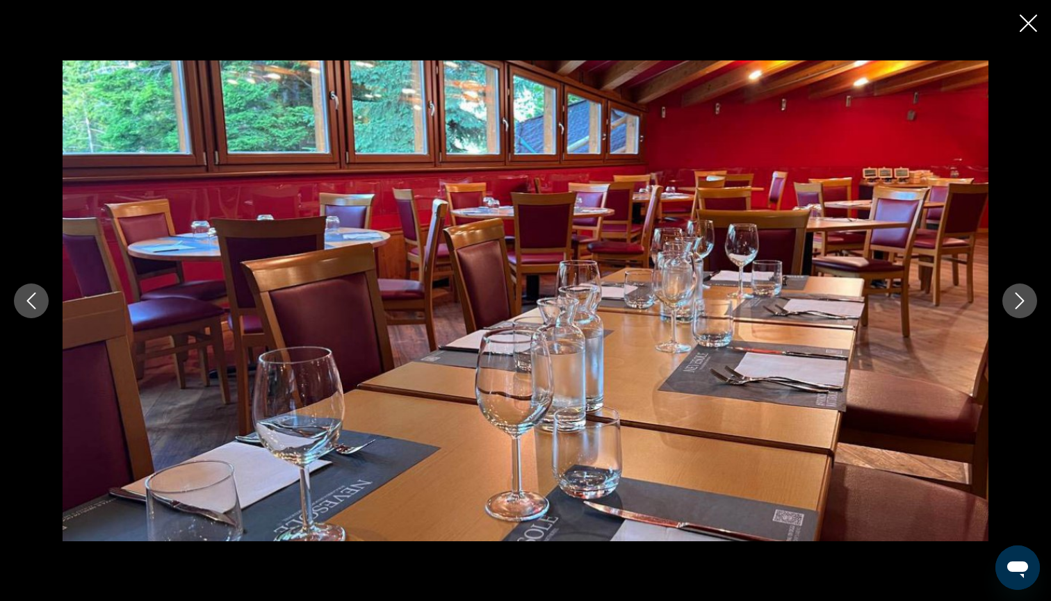
click at [1017, 298] on icon "Next image" at bounding box center [1019, 301] width 17 height 17
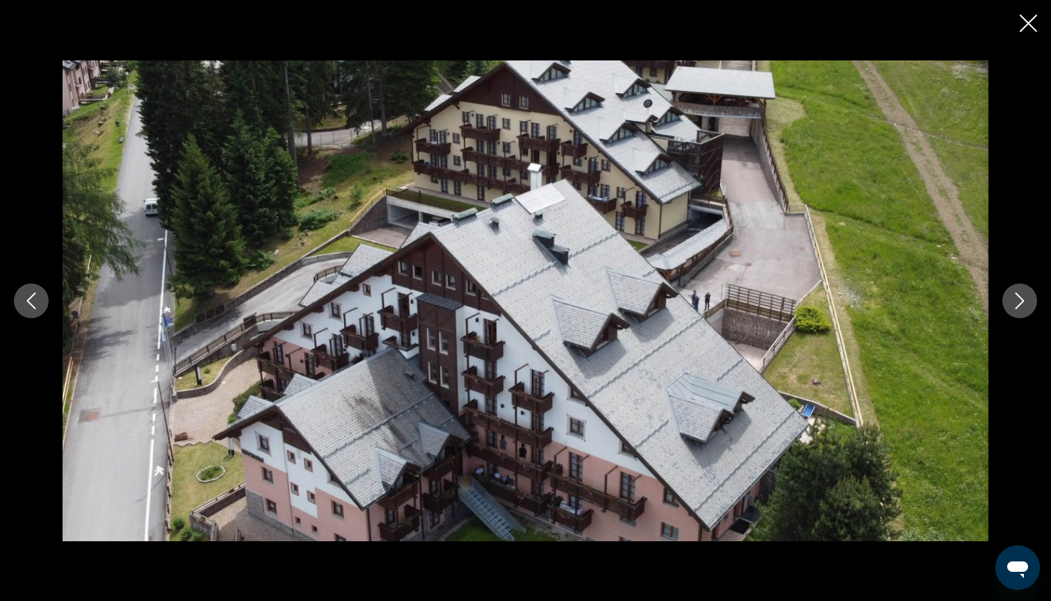
click at [1017, 298] on icon "Next image" at bounding box center [1019, 301] width 17 height 17
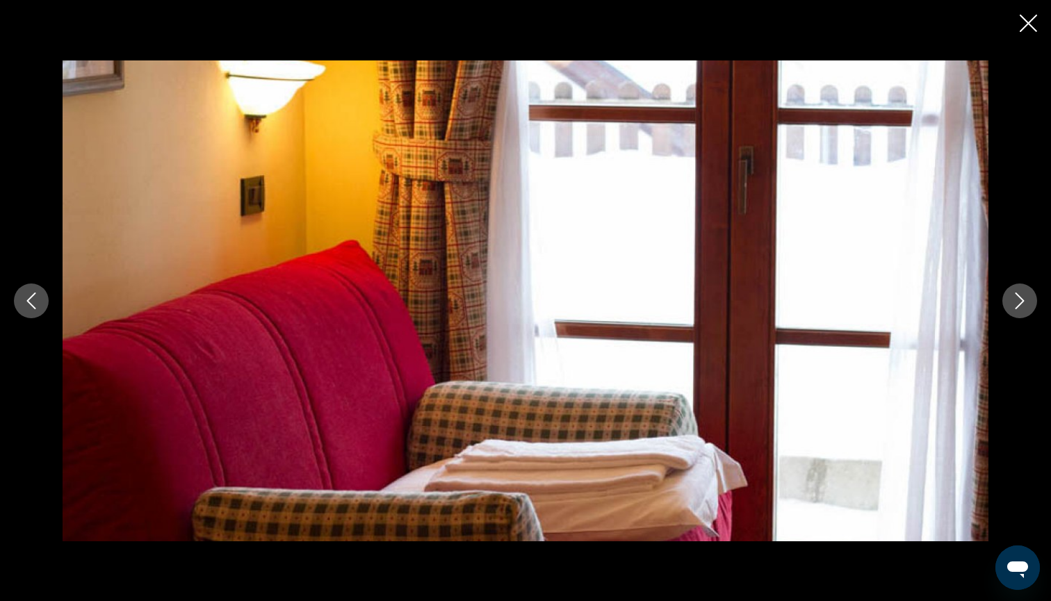
click at [1017, 298] on icon "Next image" at bounding box center [1019, 301] width 17 height 17
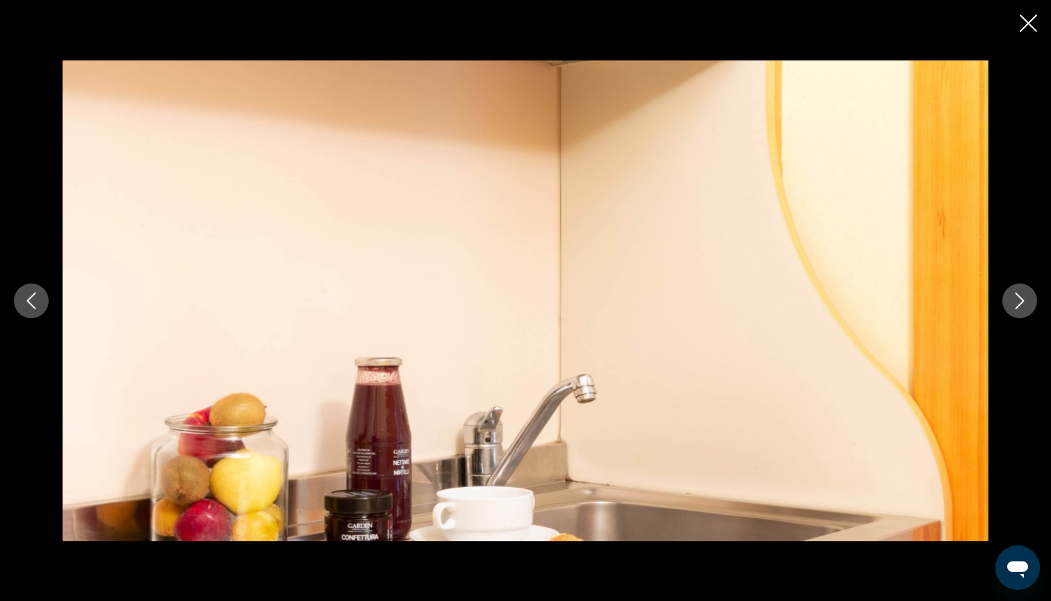
click at [1017, 298] on icon "Next image" at bounding box center [1019, 301] width 17 height 17
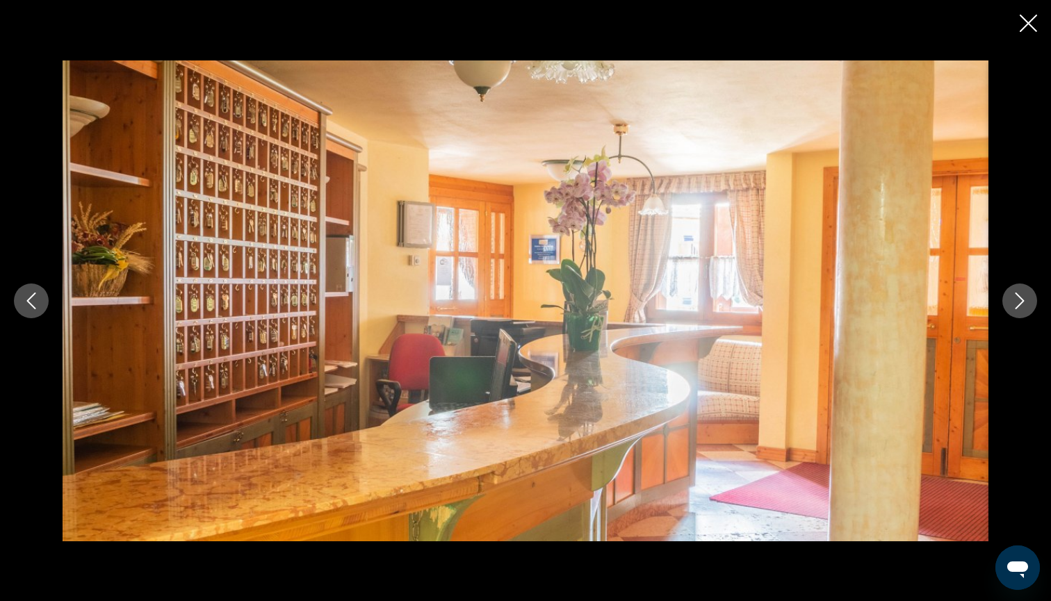
click at [1017, 298] on icon "Next image" at bounding box center [1019, 301] width 17 height 17
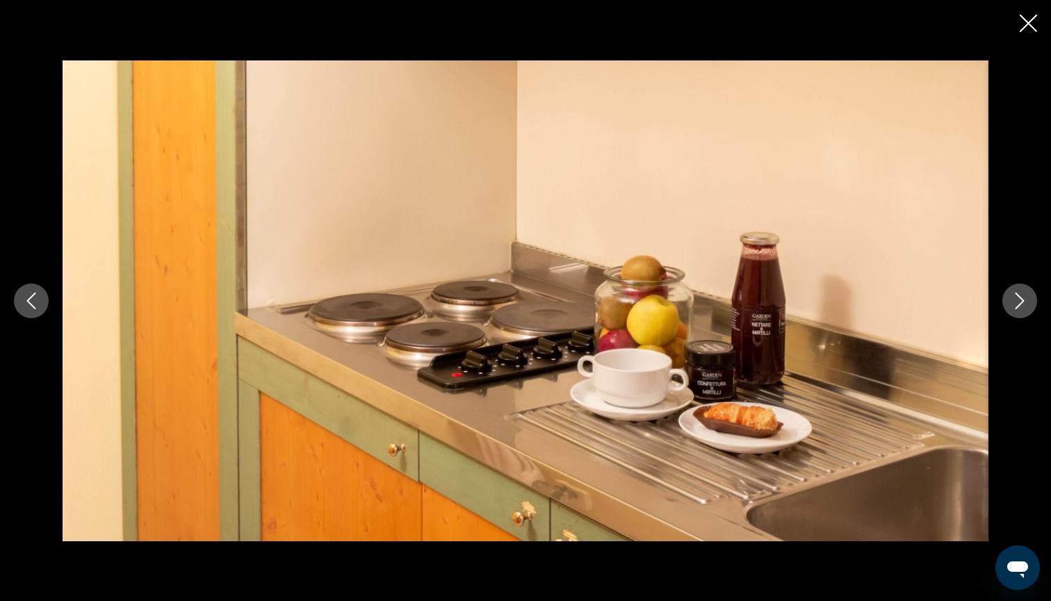
click at [1017, 298] on icon "Next image" at bounding box center [1019, 301] width 17 height 17
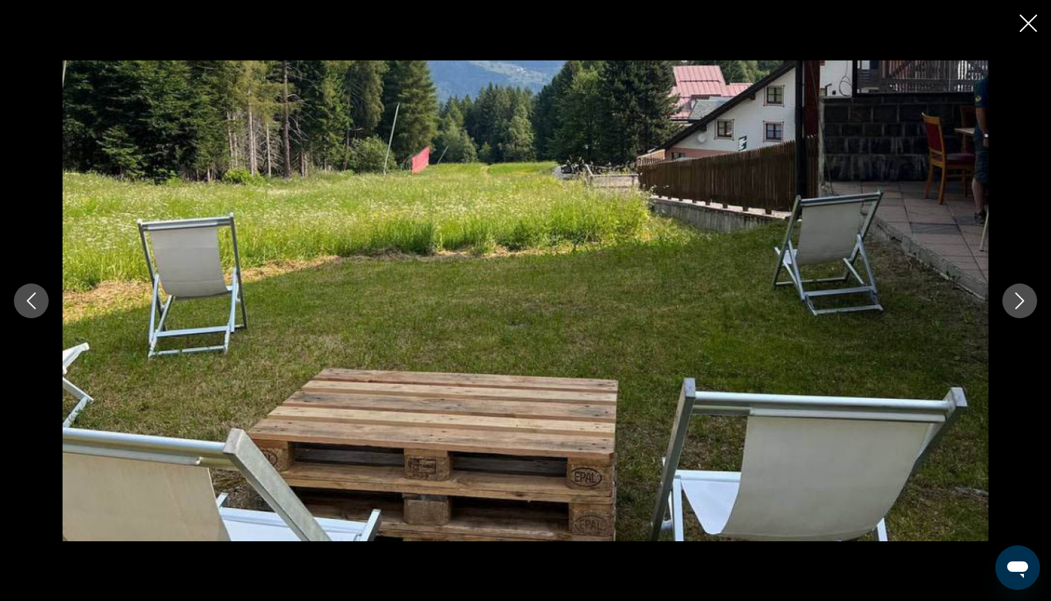
click at [1017, 298] on icon "Next image" at bounding box center [1019, 301] width 17 height 17
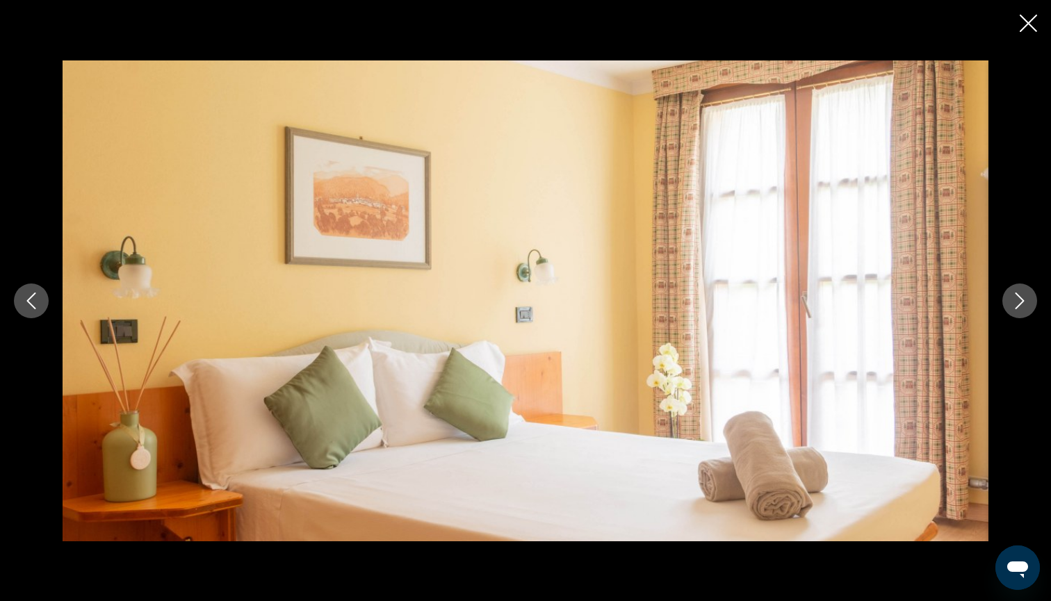
click at [1017, 298] on icon "Next image" at bounding box center [1019, 301] width 17 height 17
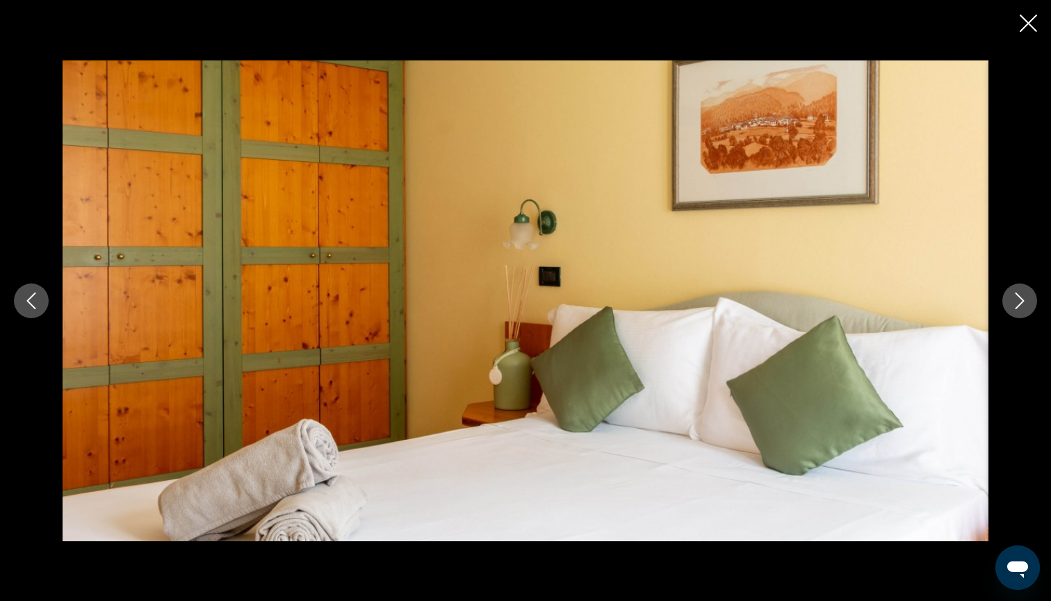
click at [1030, 18] on icon "Close slideshow" at bounding box center [1028, 23] width 17 height 17
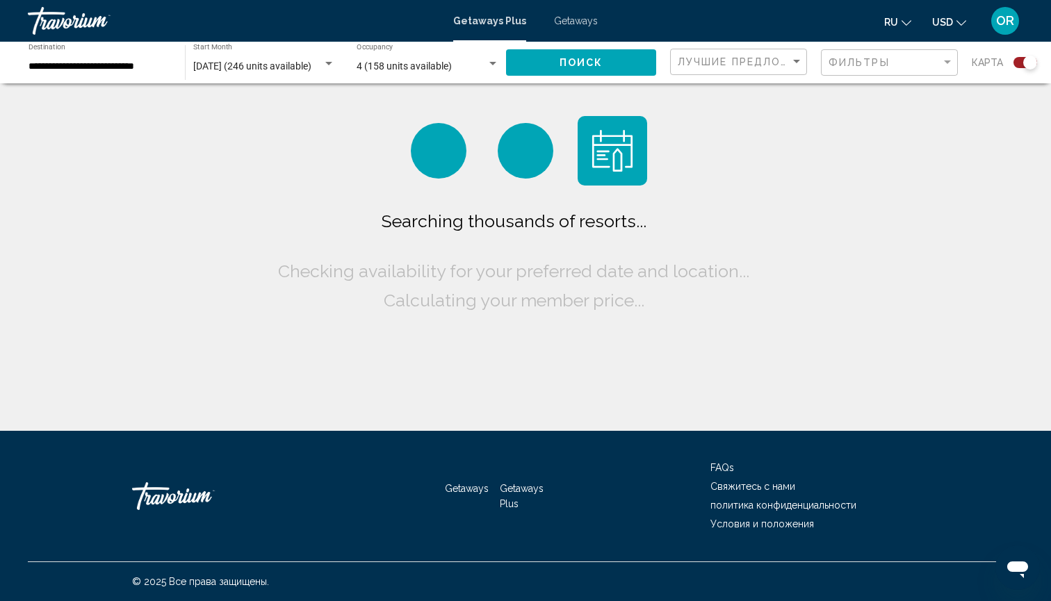
click at [585, 20] on span "Getaways" at bounding box center [576, 20] width 44 height 11
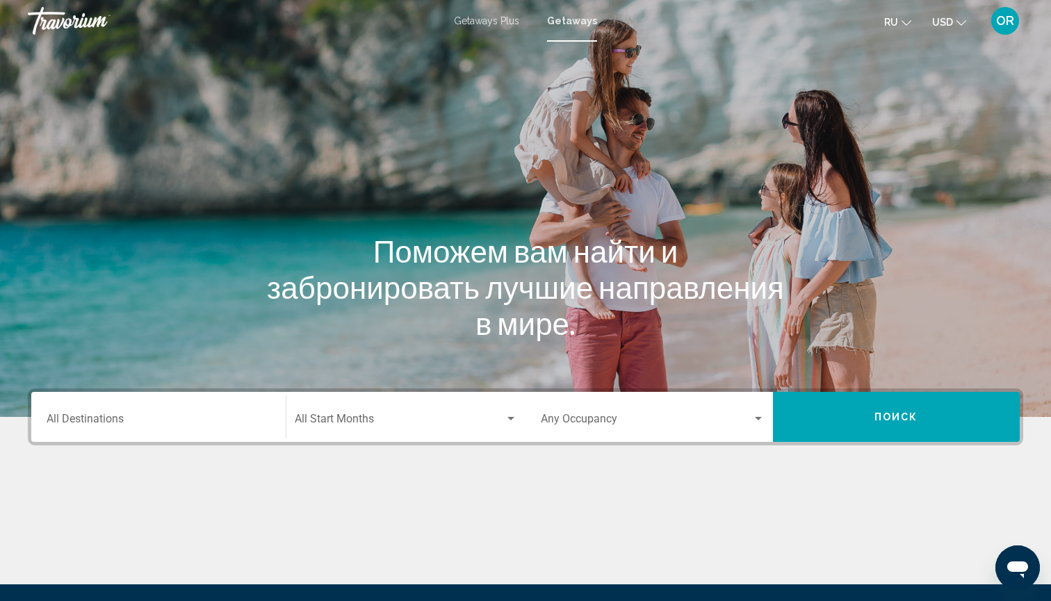
click at [91, 420] on input "Destination All Destinations" at bounding box center [159, 422] width 224 height 13
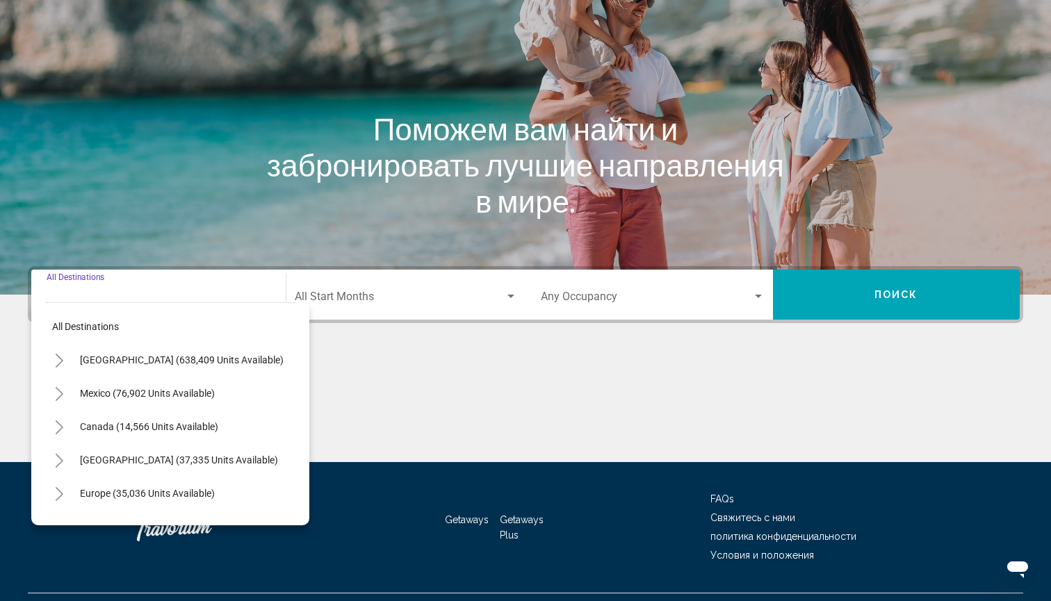
scroll to position [154, 0]
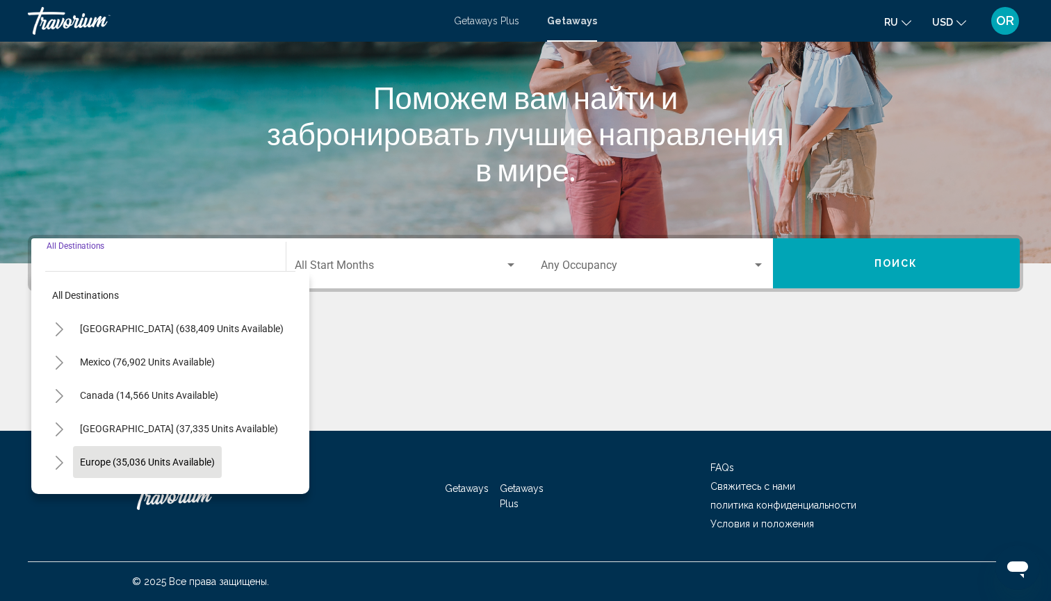
click at [133, 459] on span "Europe (35,036 units available)" at bounding box center [147, 462] width 135 height 11
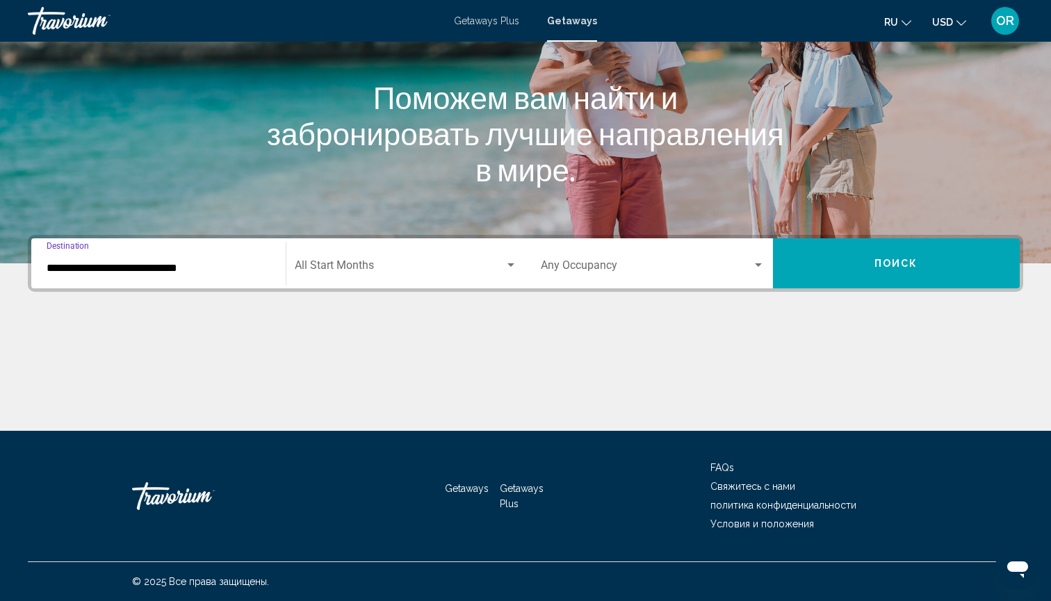
click at [213, 269] on input "**********" at bounding box center [159, 268] width 224 height 13
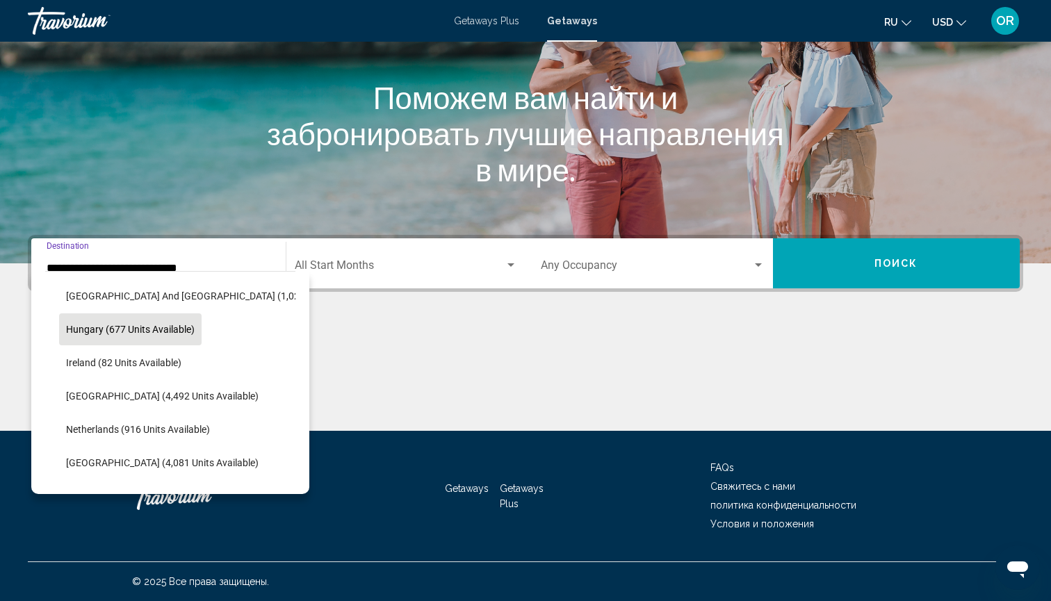
scroll to position [468, 0]
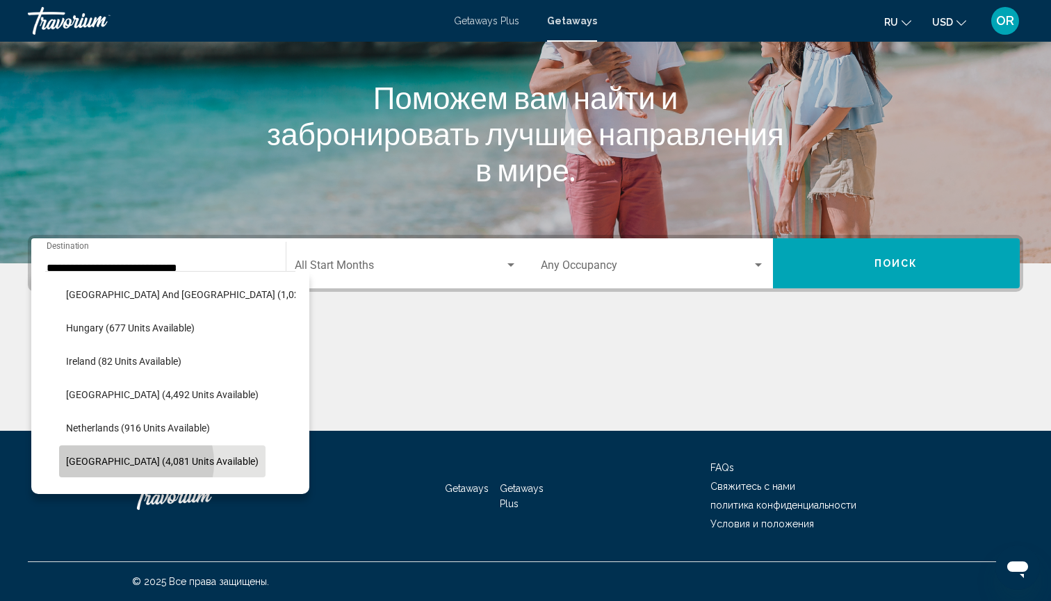
click at [136, 463] on span "Portugal (4,081 units available)" at bounding box center [162, 461] width 193 height 11
type input "**********"
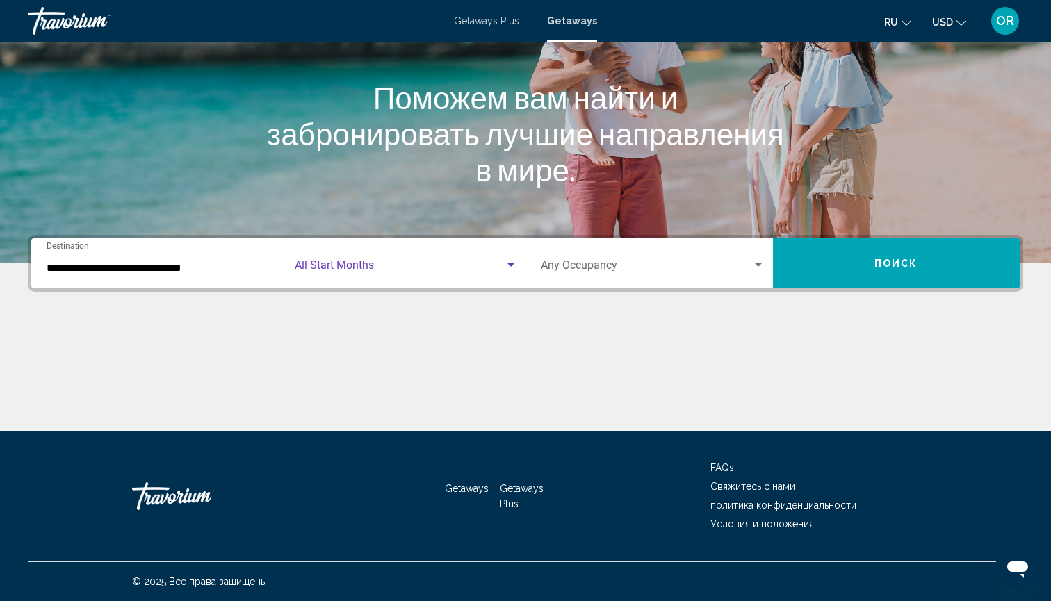
click at [421, 268] on span "Search widget" at bounding box center [400, 268] width 211 height 13
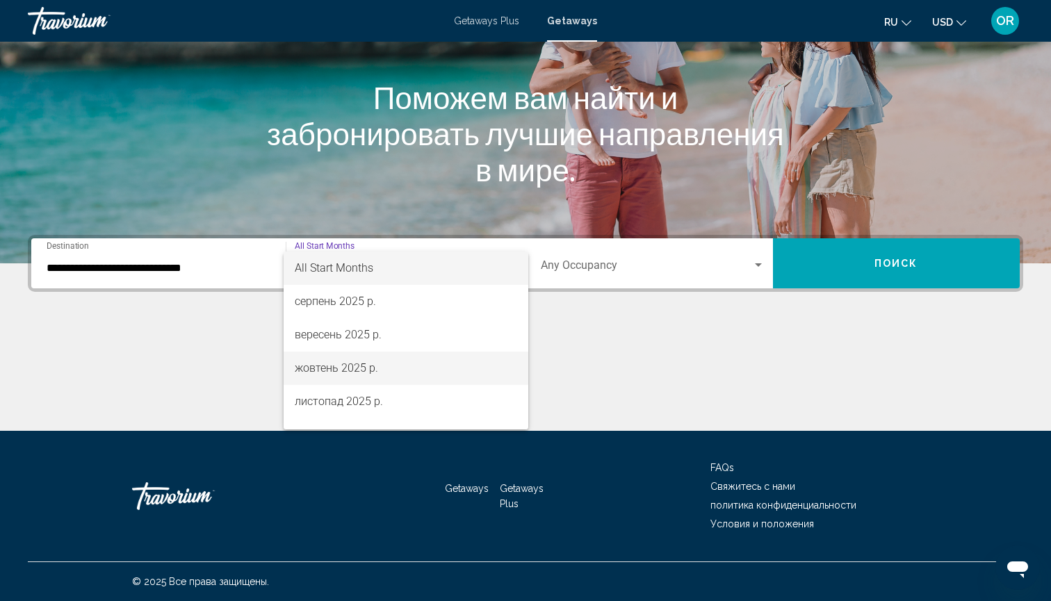
click at [343, 370] on span "жовтень 2025 р." at bounding box center [406, 368] width 223 height 33
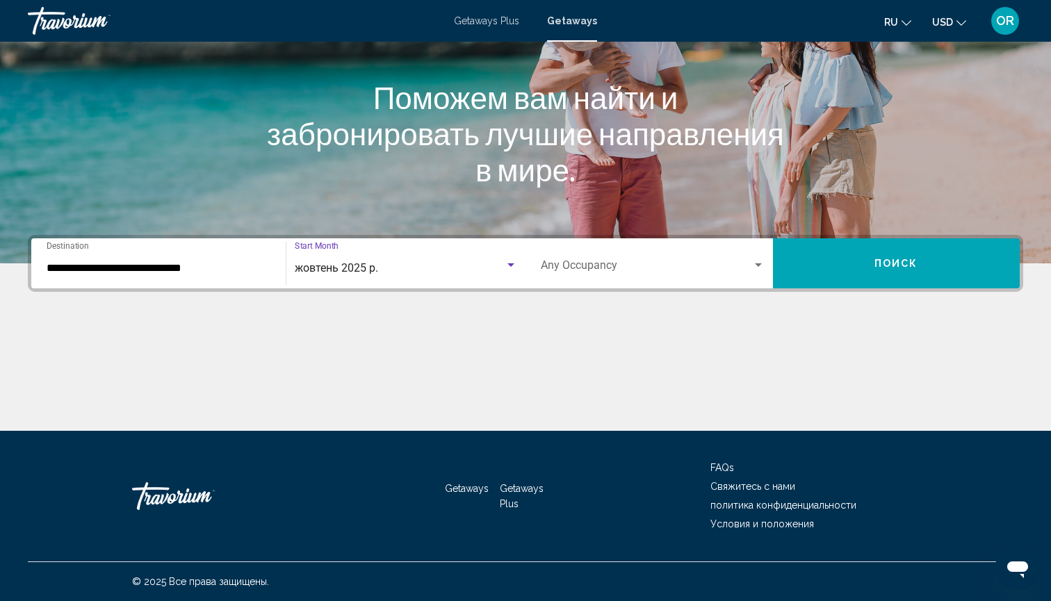
click at [644, 252] on div "Occupancy Any Occupancy" at bounding box center [653, 264] width 224 height 44
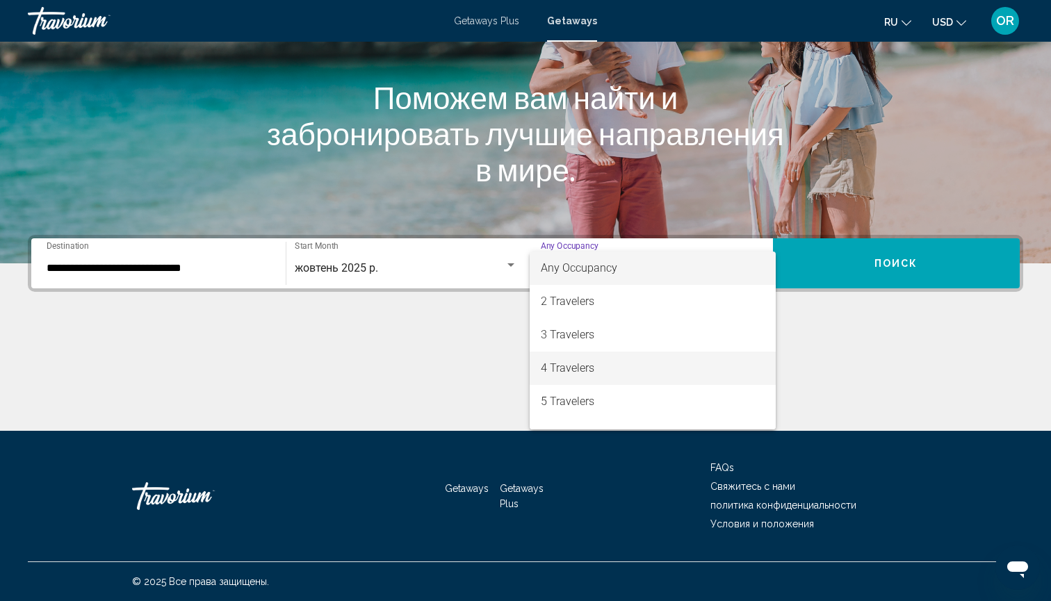
click at [562, 368] on span "4 Travelers" at bounding box center [653, 368] width 224 height 33
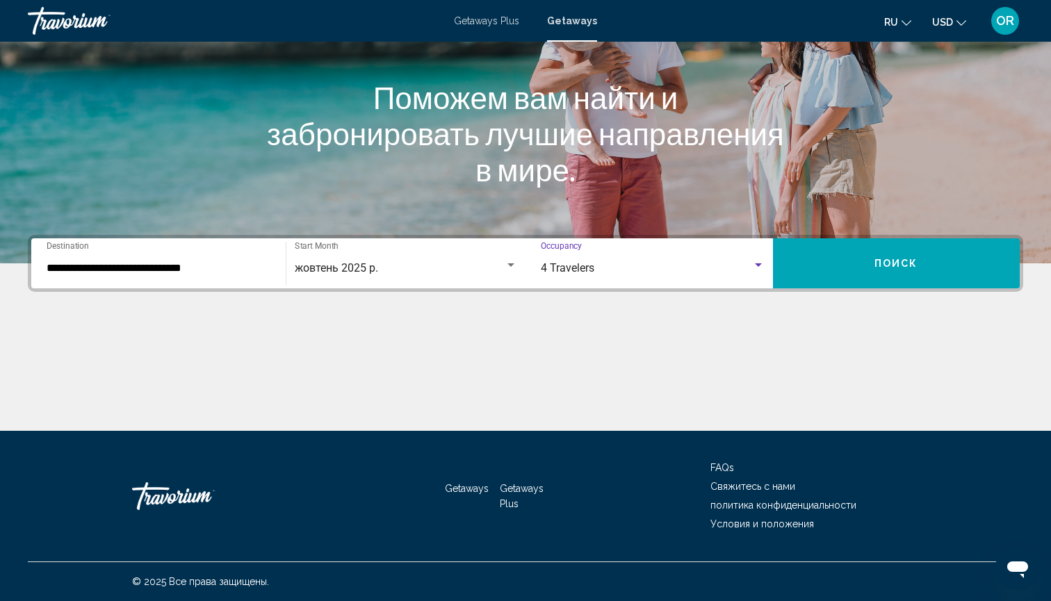
click at [910, 263] on span "Поиск" at bounding box center [896, 264] width 44 height 11
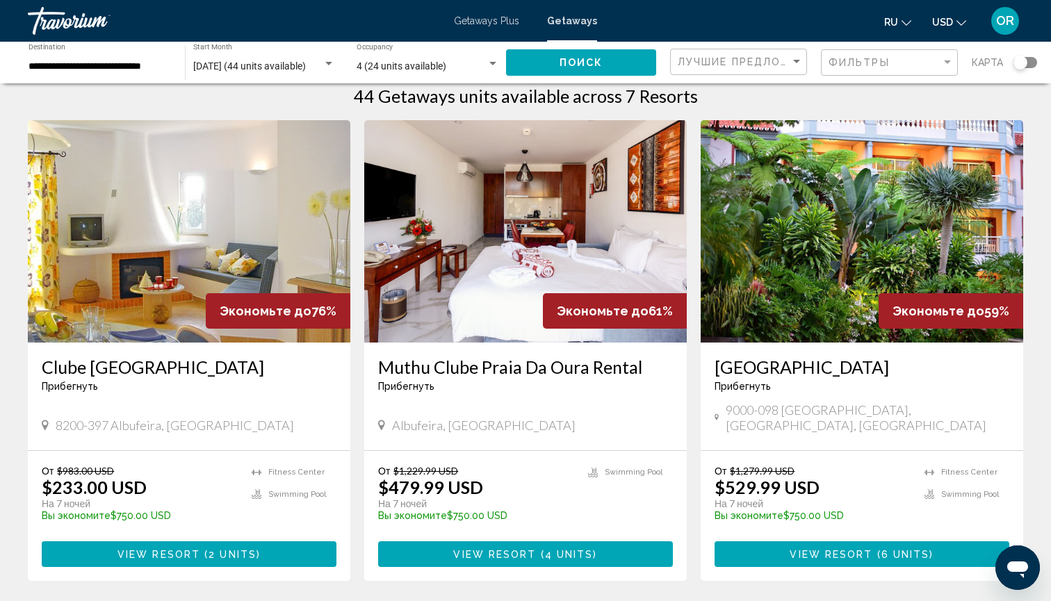
scroll to position [31, 0]
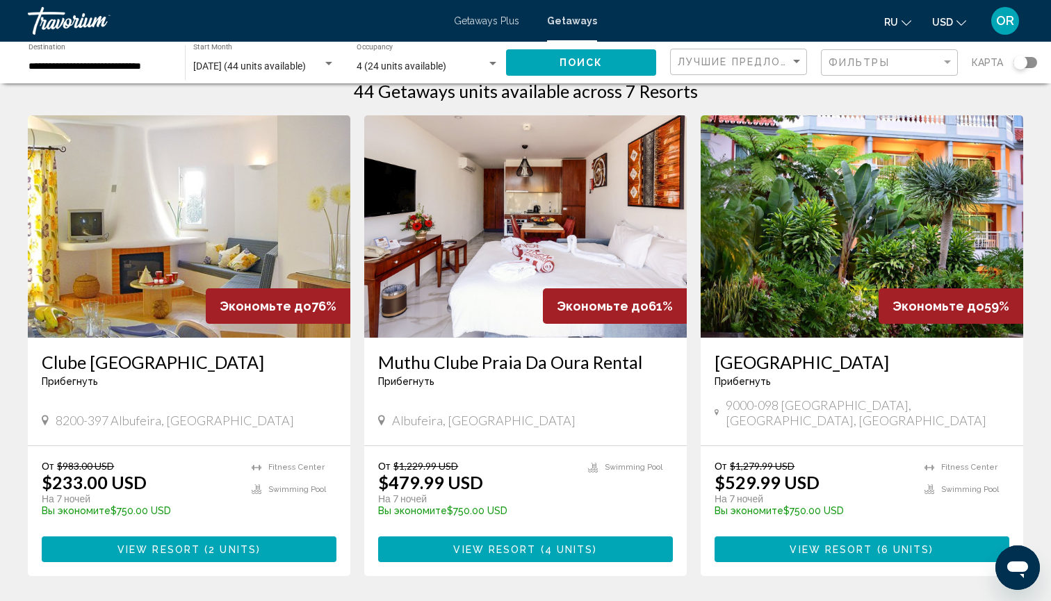
click at [175, 246] on img "Main content" at bounding box center [189, 226] width 322 height 222
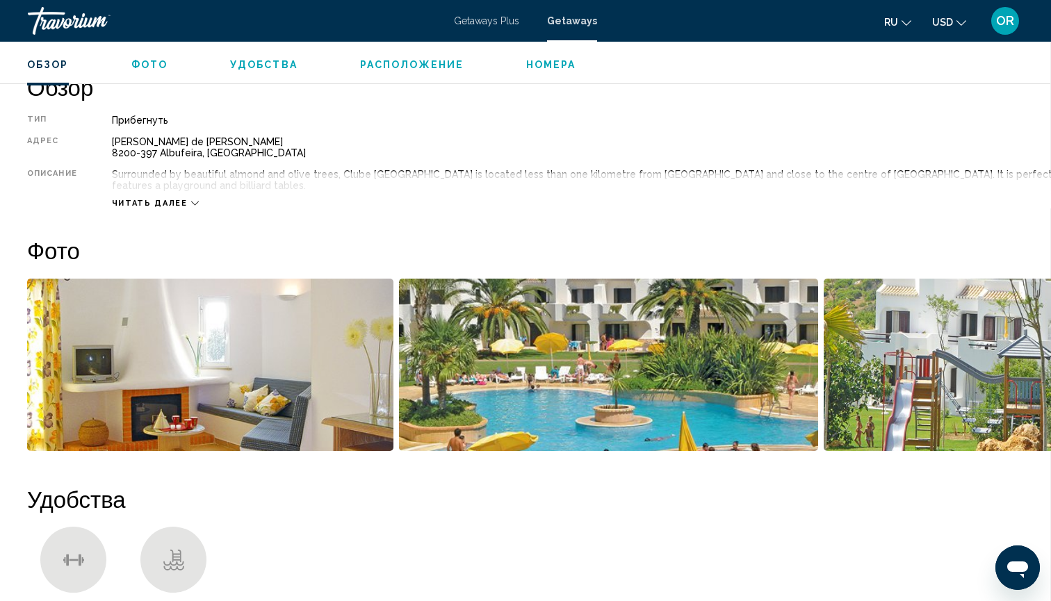
scroll to position [458, 1]
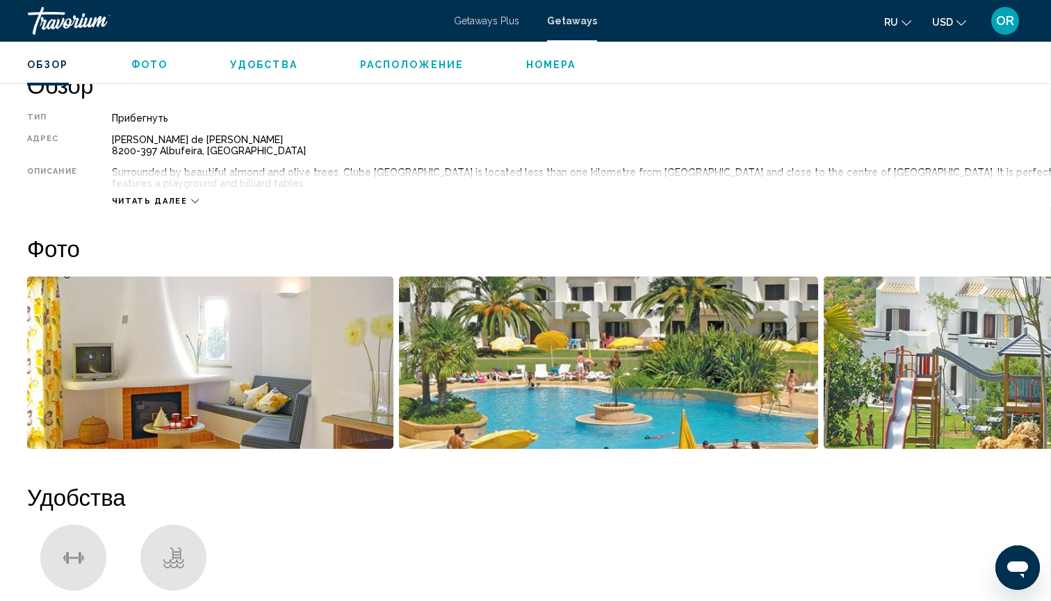
click at [158, 300] on img "Open full-screen image slider" at bounding box center [210, 363] width 366 height 172
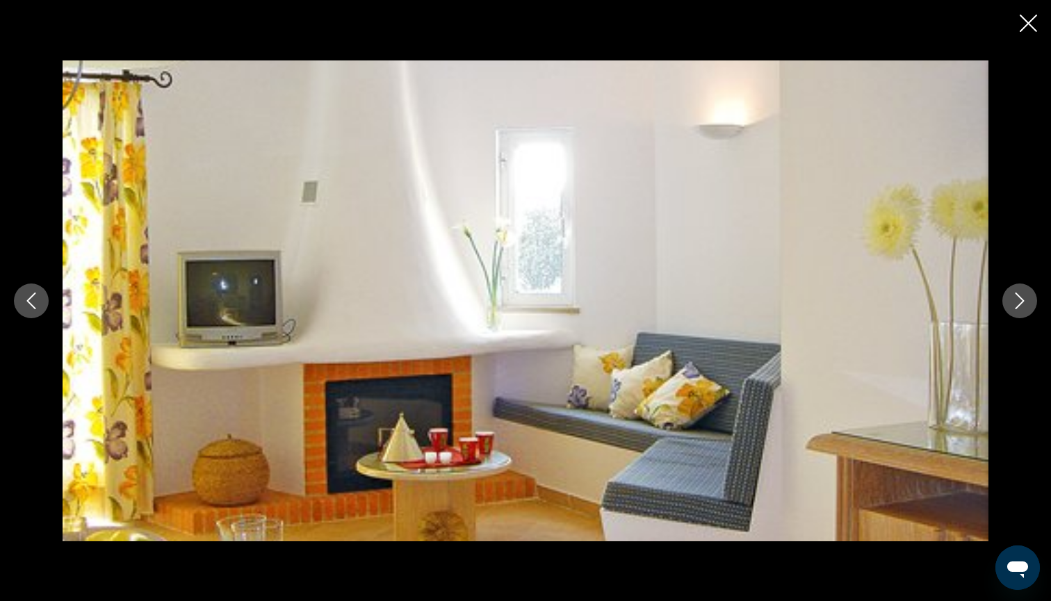
click at [1017, 303] on icon "Next image" at bounding box center [1019, 301] width 17 height 17
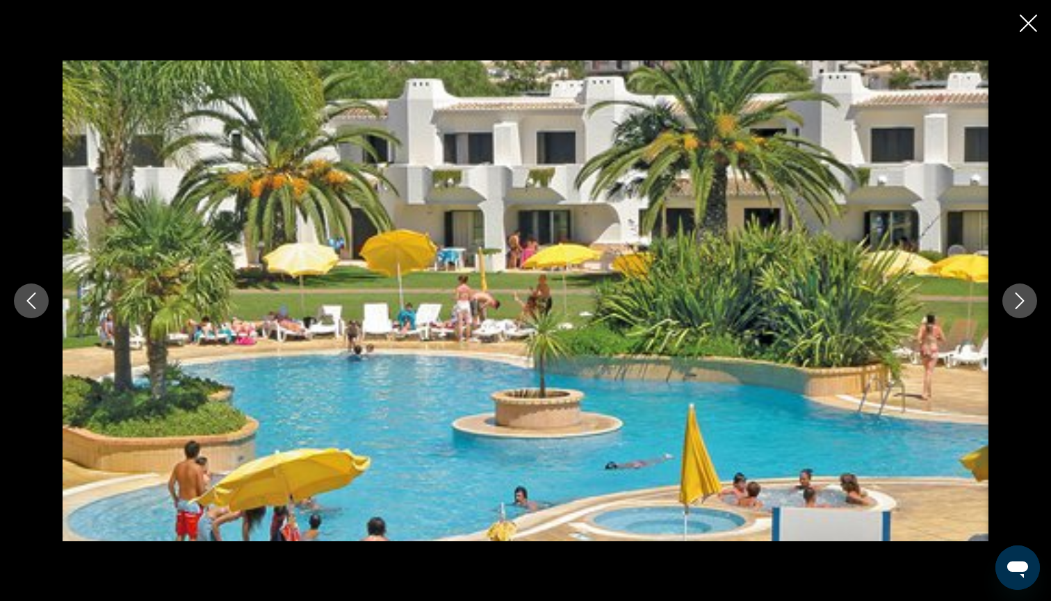
click at [1017, 303] on icon "Next image" at bounding box center [1019, 301] width 17 height 17
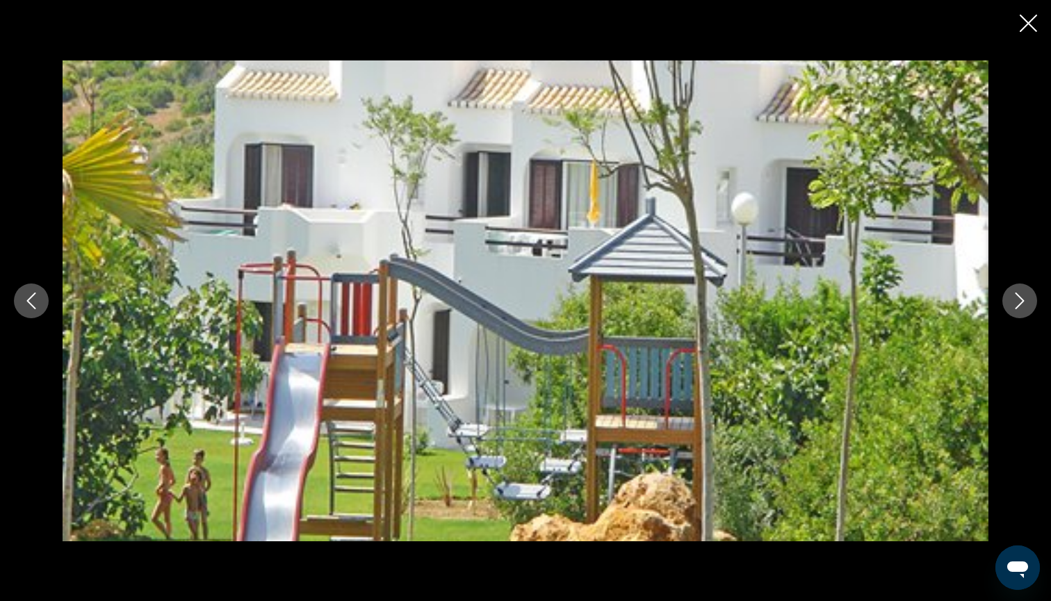
click at [1017, 303] on icon "Next image" at bounding box center [1019, 301] width 17 height 17
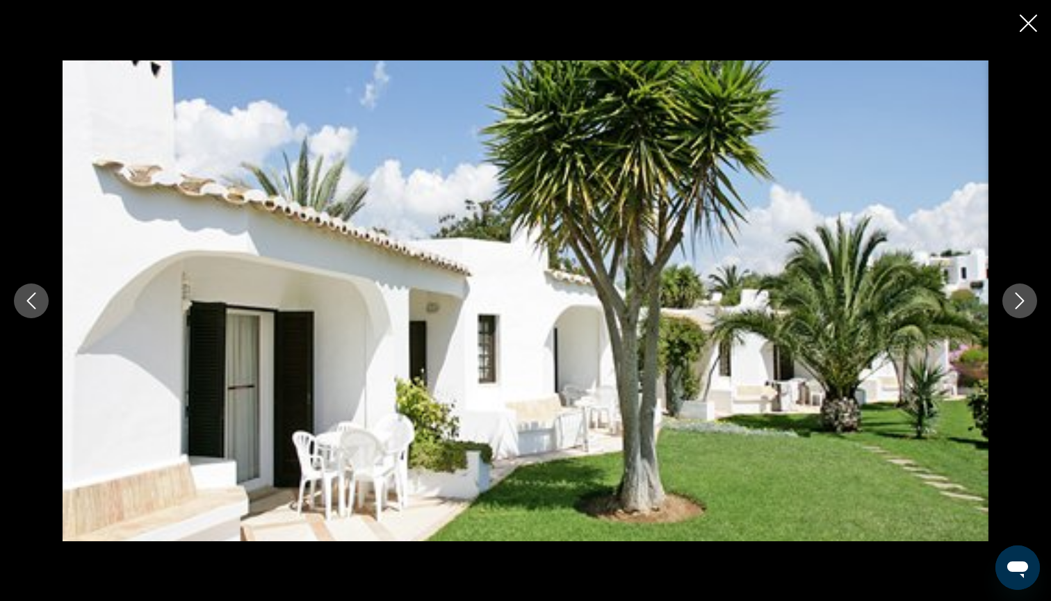
click at [1017, 303] on icon "Next image" at bounding box center [1019, 301] width 17 height 17
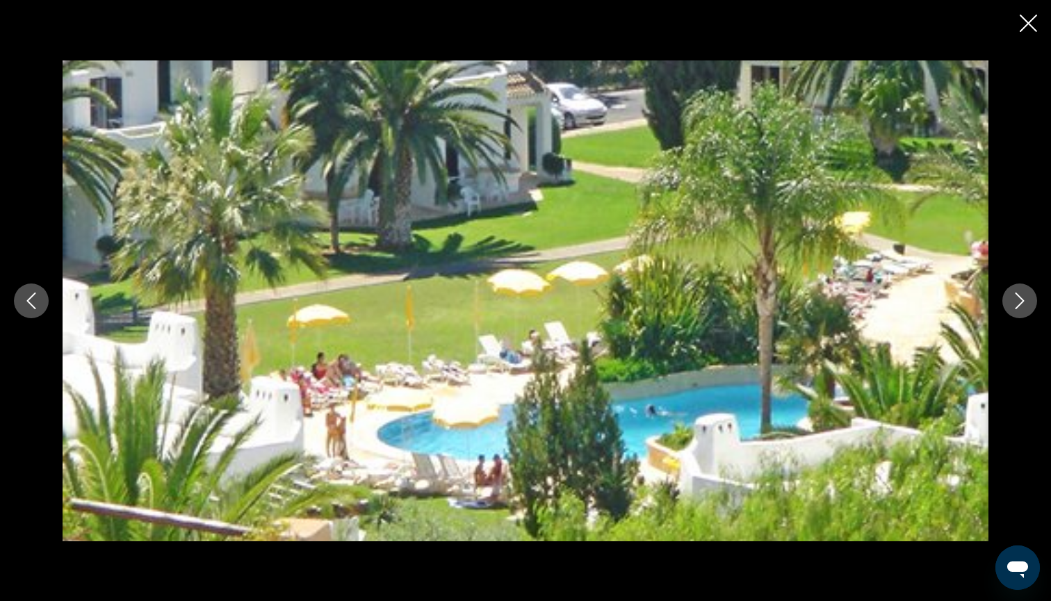
click at [1017, 303] on icon "Next image" at bounding box center [1019, 301] width 17 height 17
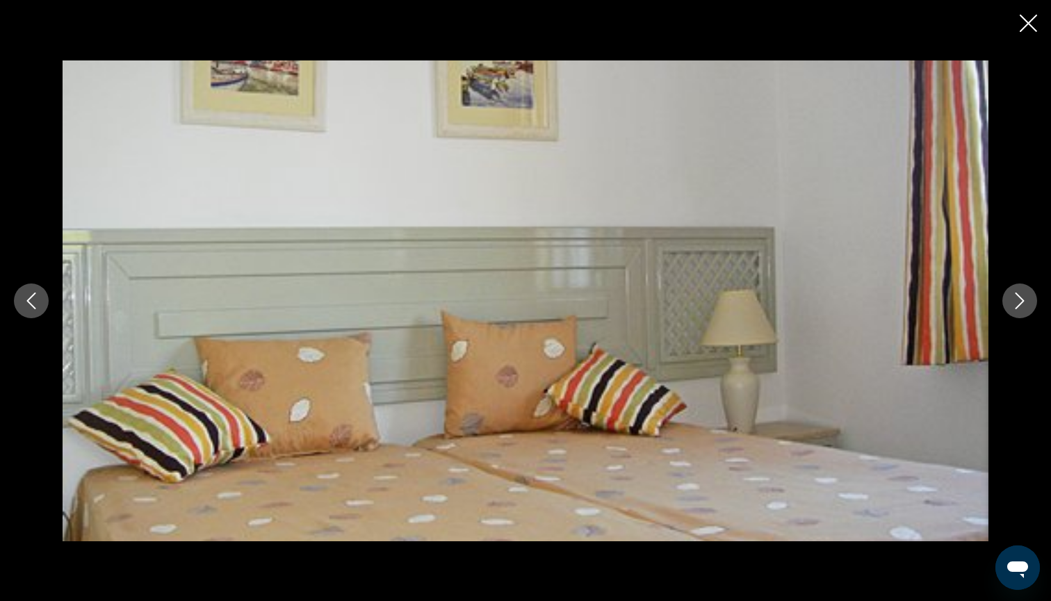
click at [1017, 303] on icon "Next image" at bounding box center [1019, 301] width 17 height 17
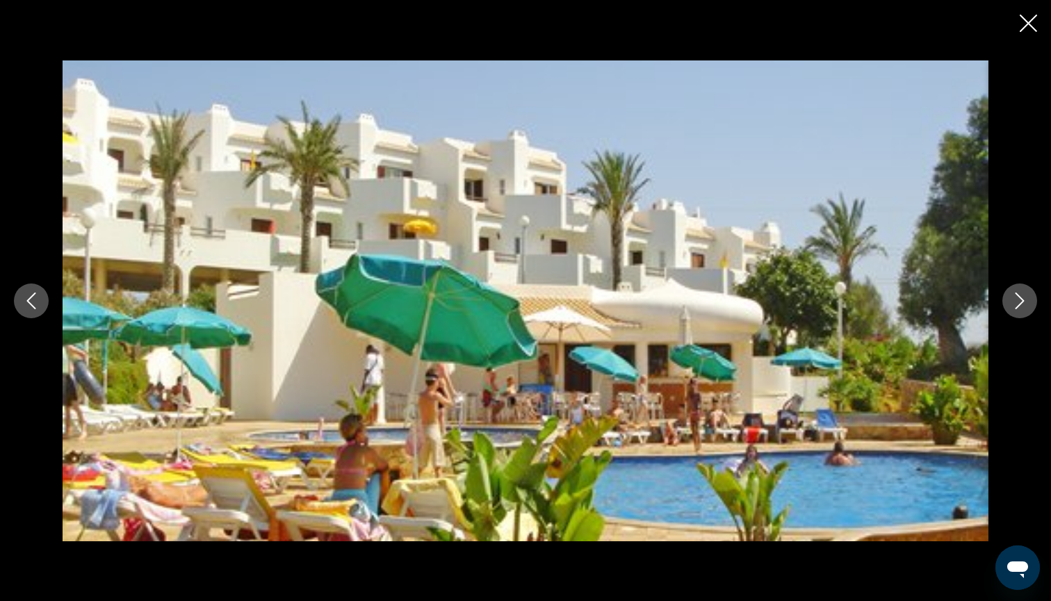
click at [1017, 303] on icon "Next image" at bounding box center [1019, 301] width 17 height 17
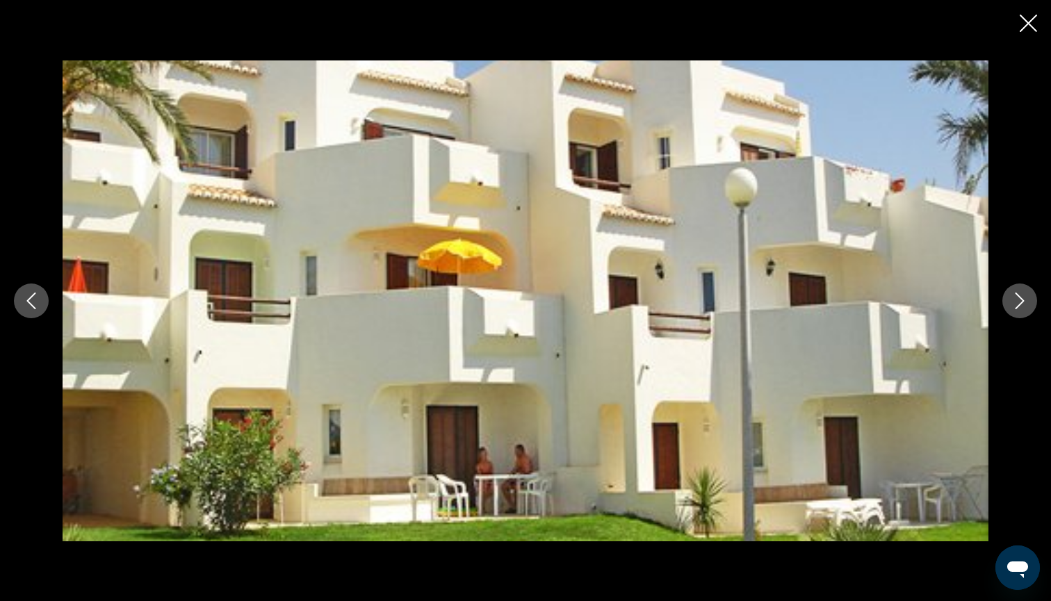
click at [1017, 303] on icon "Next image" at bounding box center [1019, 301] width 17 height 17
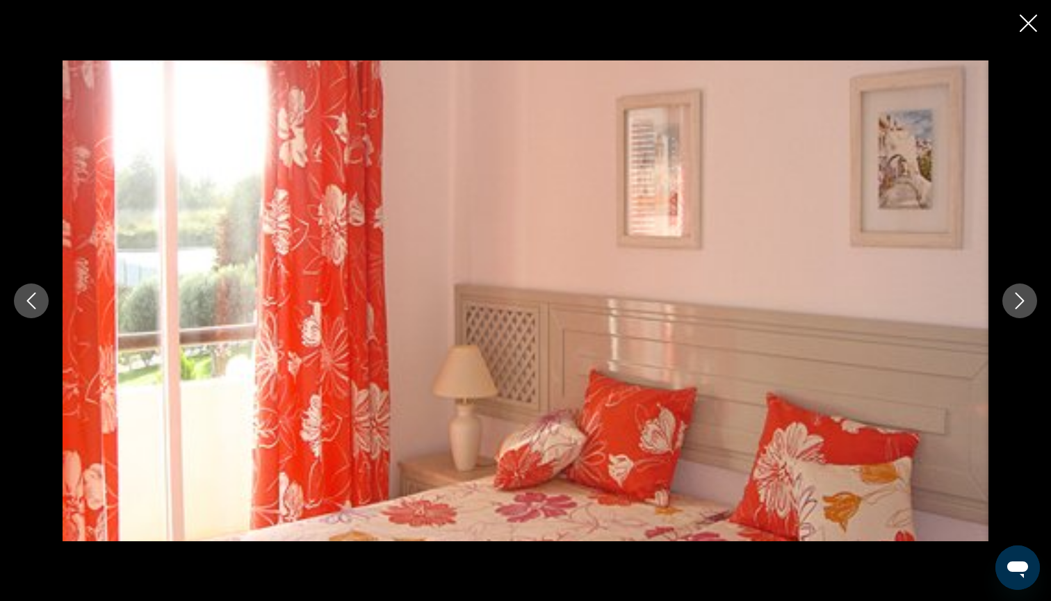
click at [1017, 303] on icon "Next image" at bounding box center [1019, 301] width 17 height 17
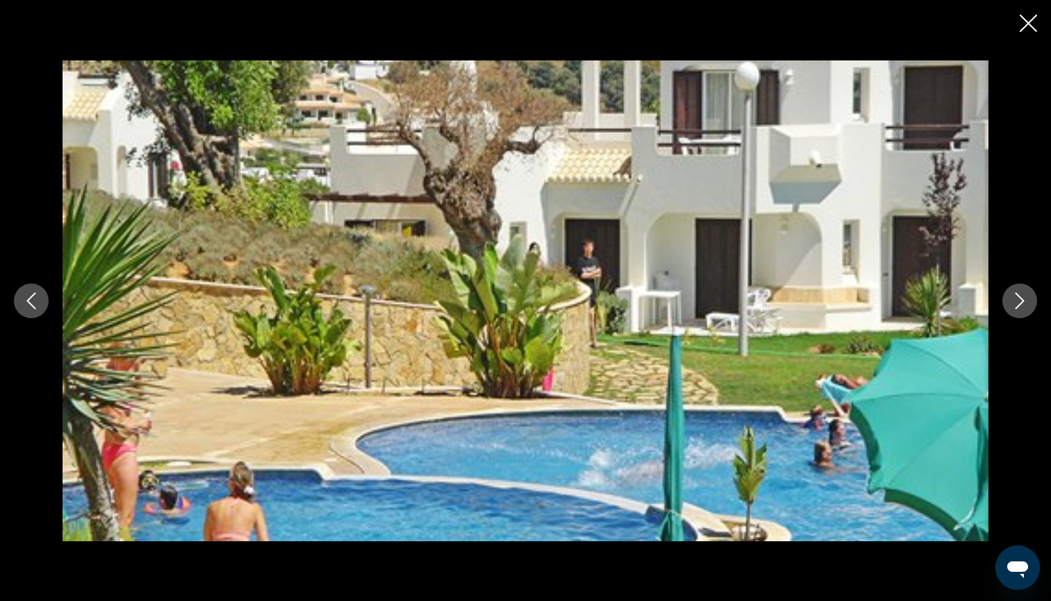
click at [1017, 303] on icon "Next image" at bounding box center [1019, 301] width 17 height 17
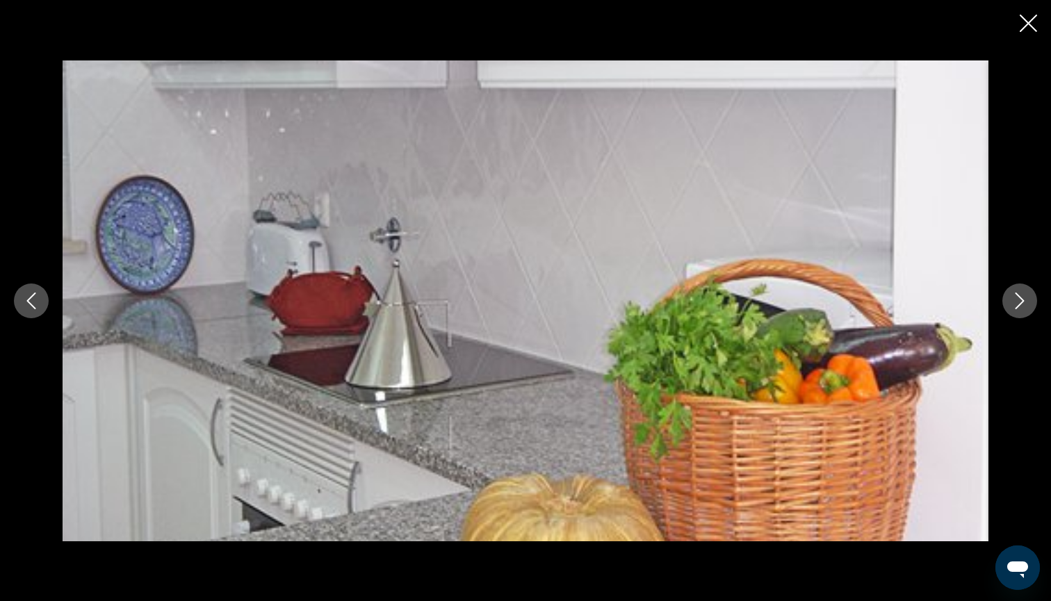
click at [1017, 303] on icon "Next image" at bounding box center [1019, 301] width 17 height 17
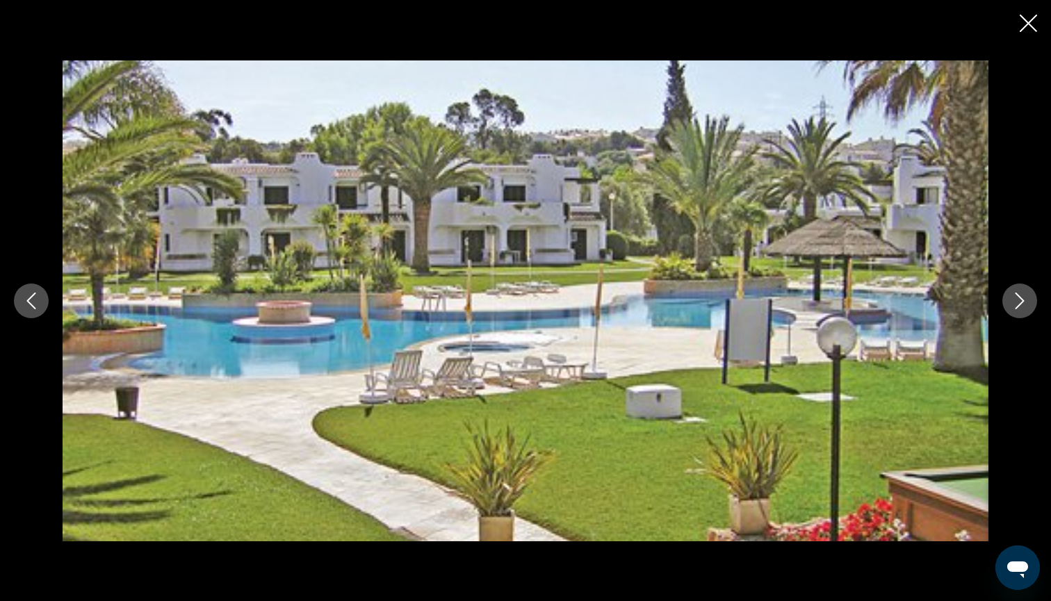
click at [1016, 304] on icon "Next image" at bounding box center [1019, 301] width 17 height 17
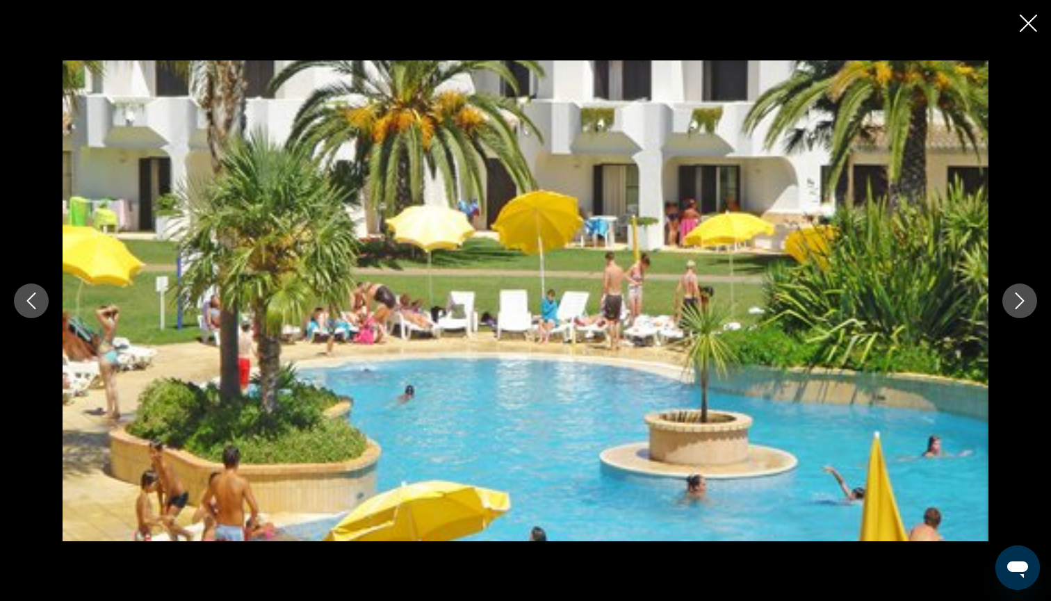
click at [1016, 304] on icon "Next image" at bounding box center [1019, 301] width 17 height 17
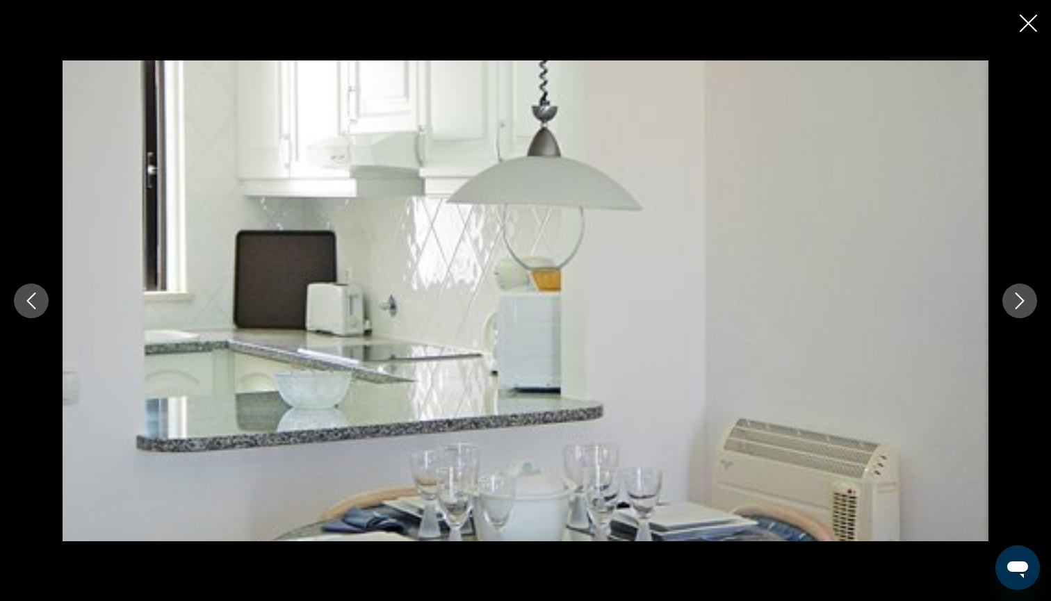
click at [1016, 304] on icon "Next image" at bounding box center [1019, 301] width 17 height 17
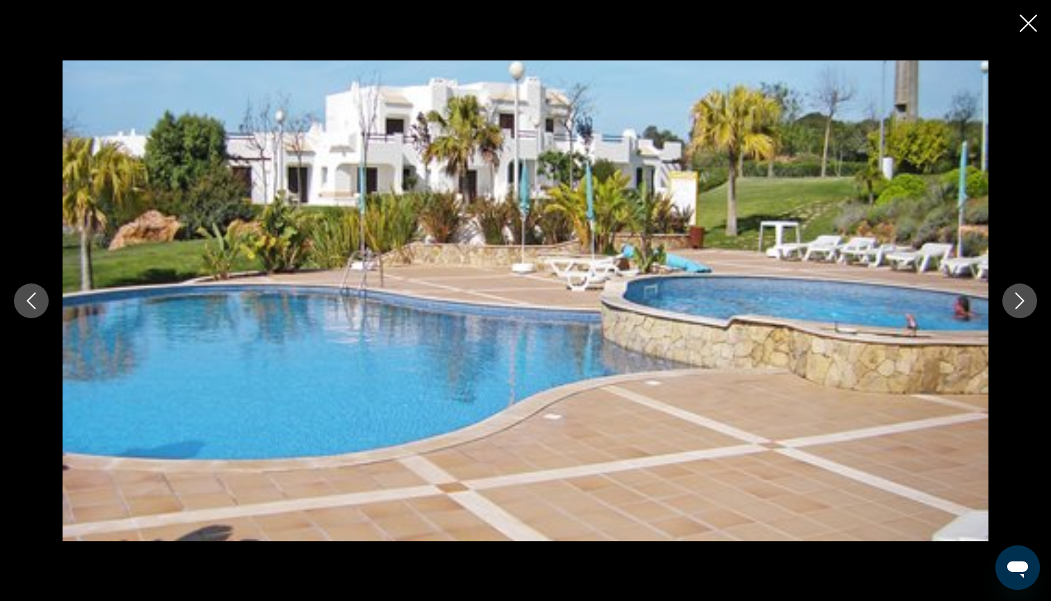
click at [1016, 304] on icon "Next image" at bounding box center [1019, 301] width 17 height 17
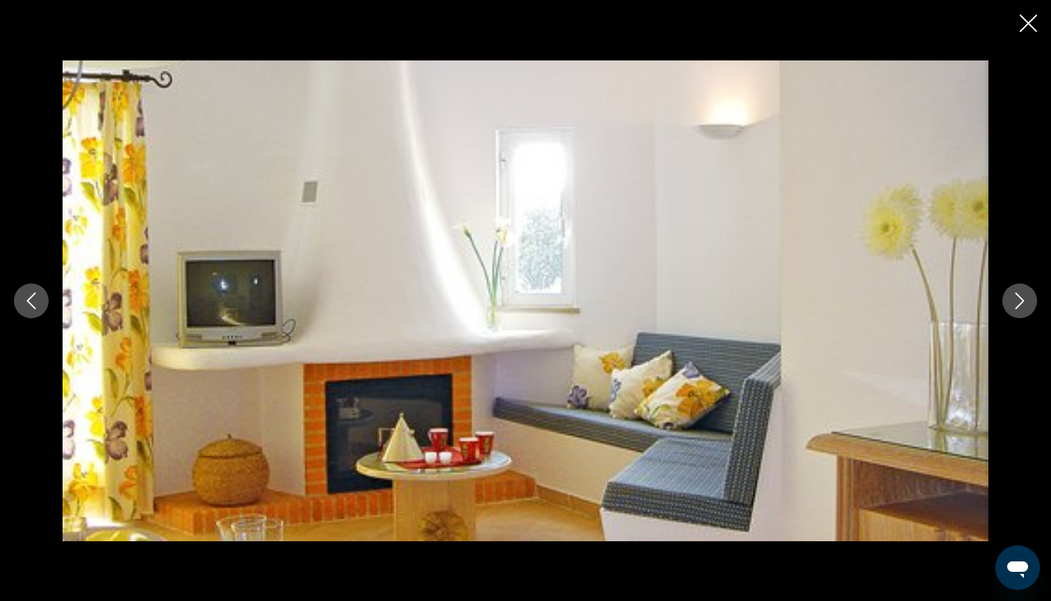
click at [1029, 22] on icon "Close slideshow" at bounding box center [1028, 23] width 17 height 17
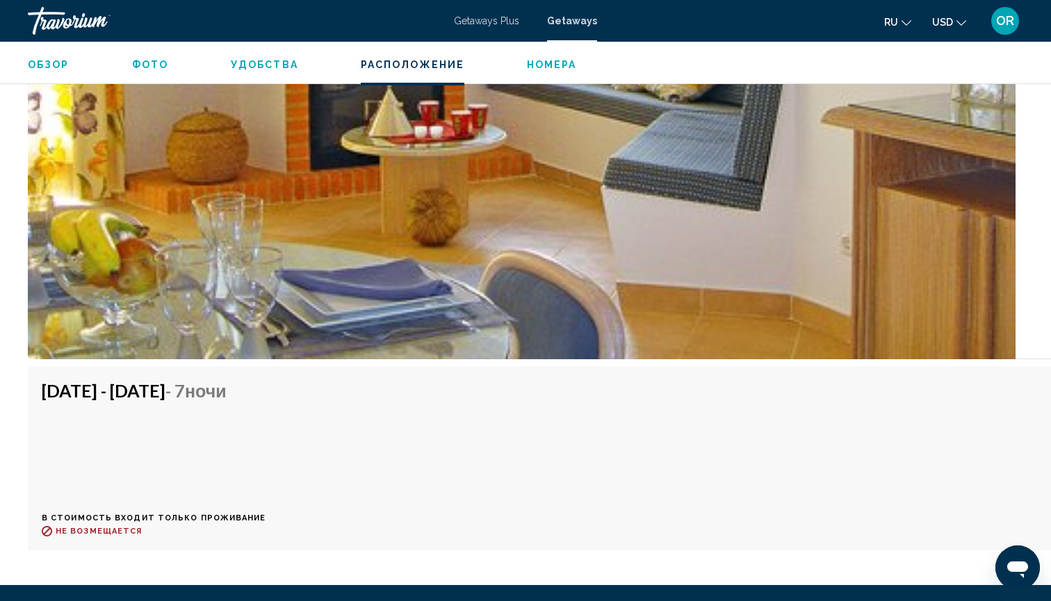
scroll to position [2665, 0]
